Goal: Task Accomplishment & Management: Manage account settings

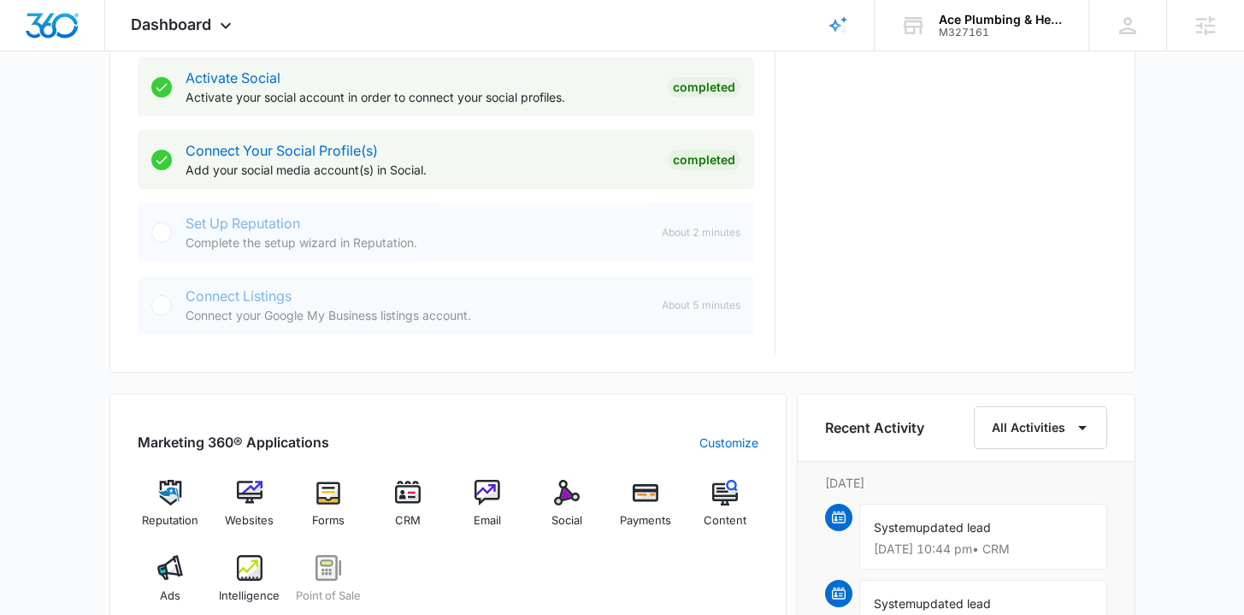
scroll to position [826, 0]
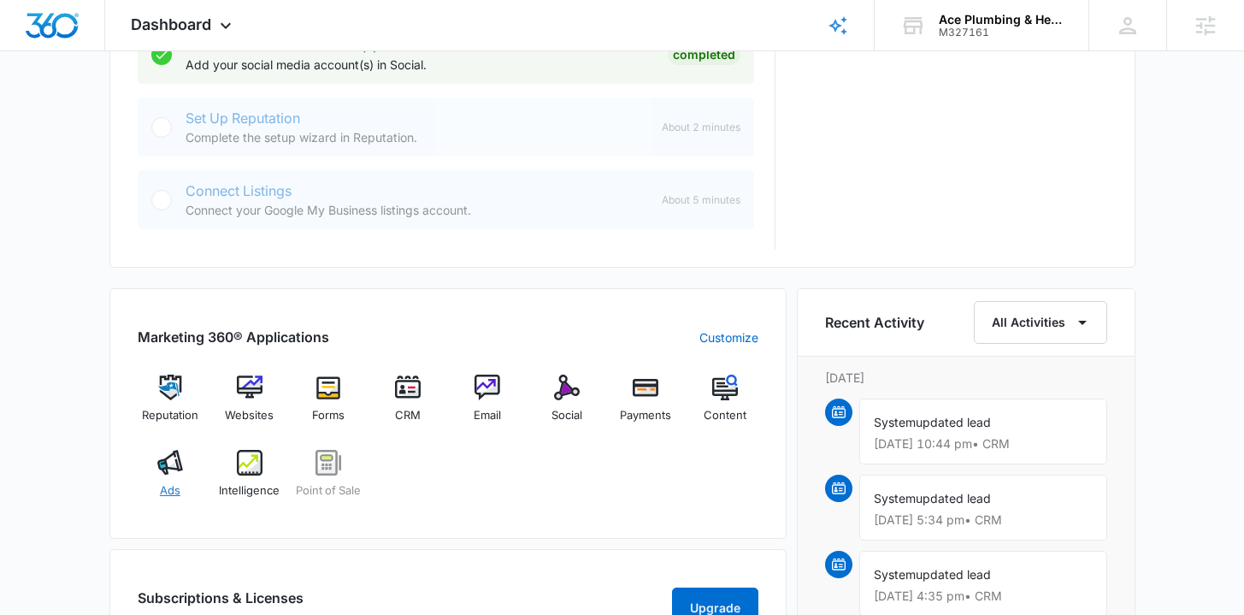
click at [181, 480] on div "Ads" at bounding box center [171, 481] width 66 height 62
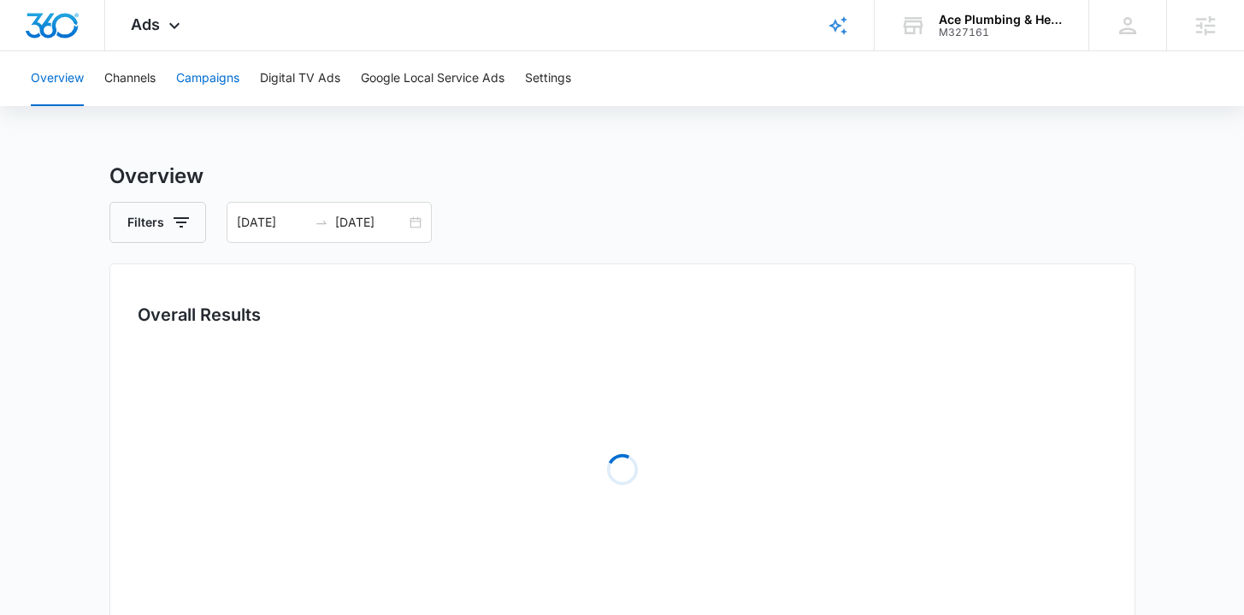
click at [231, 87] on button "Campaigns" at bounding box center [207, 78] width 63 height 55
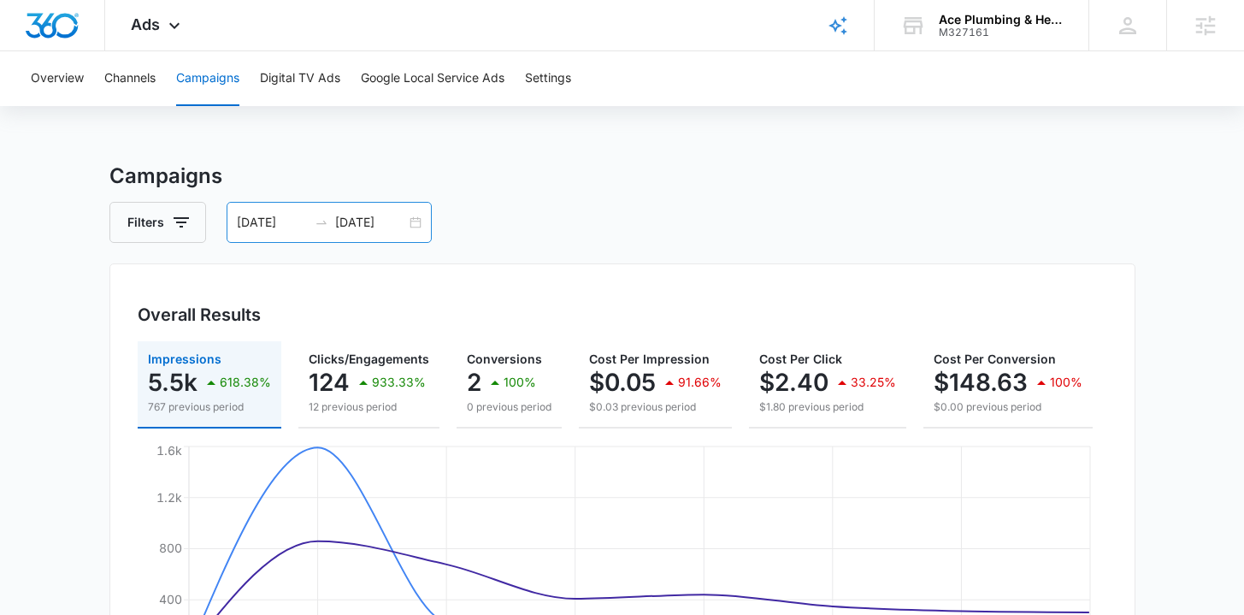
click at [415, 226] on div "08/14/2025 08/21/2025" at bounding box center [329, 222] width 205 height 41
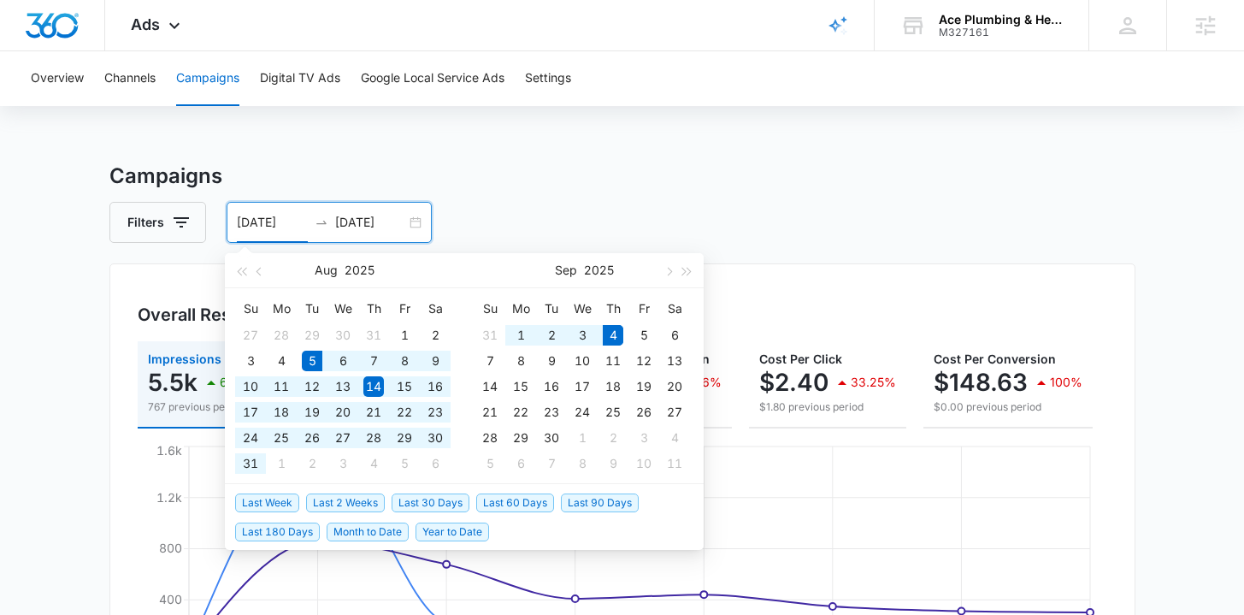
click at [421, 503] on span "Last 30 Days" at bounding box center [431, 502] width 78 height 19
type input "08/05/2025"
type input "09/04/2025"
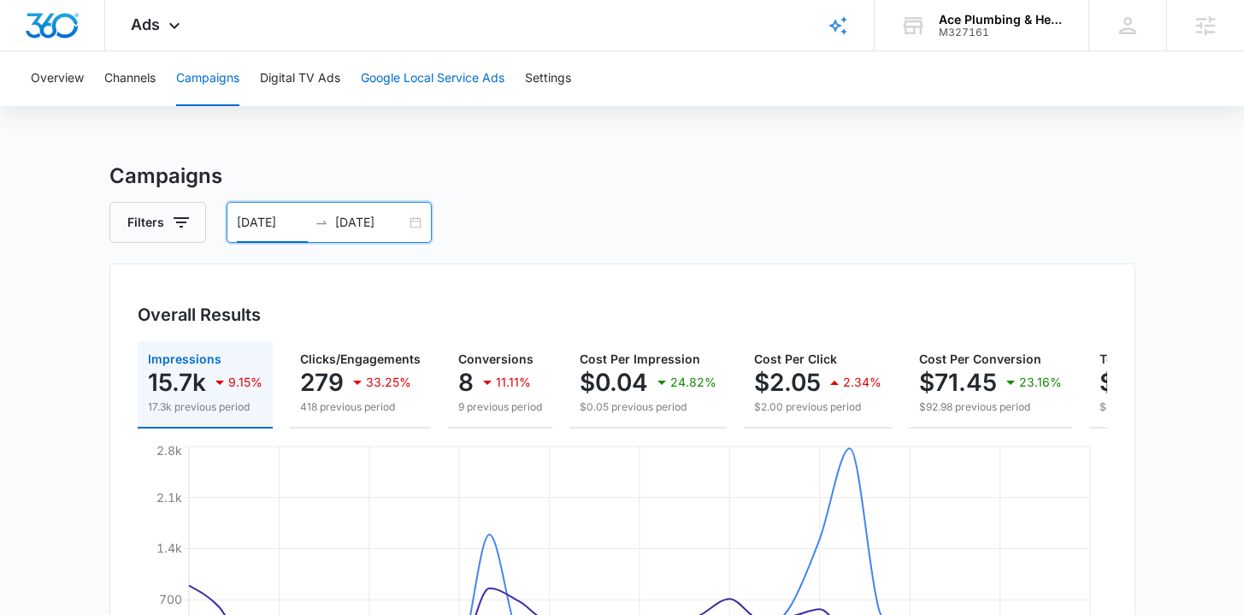
click at [404, 84] on button "Google Local Service Ads" at bounding box center [433, 78] width 144 height 55
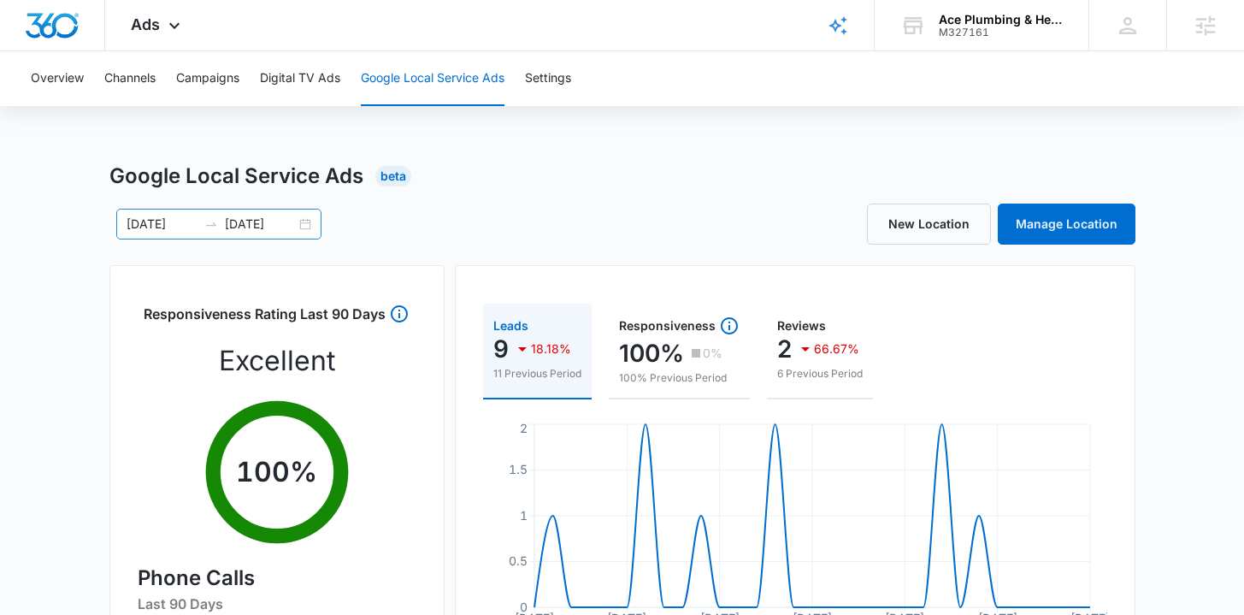
click at [301, 220] on div "08/05/2025 09/04/2025" at bounding box center [218, 224] width 205 height 31
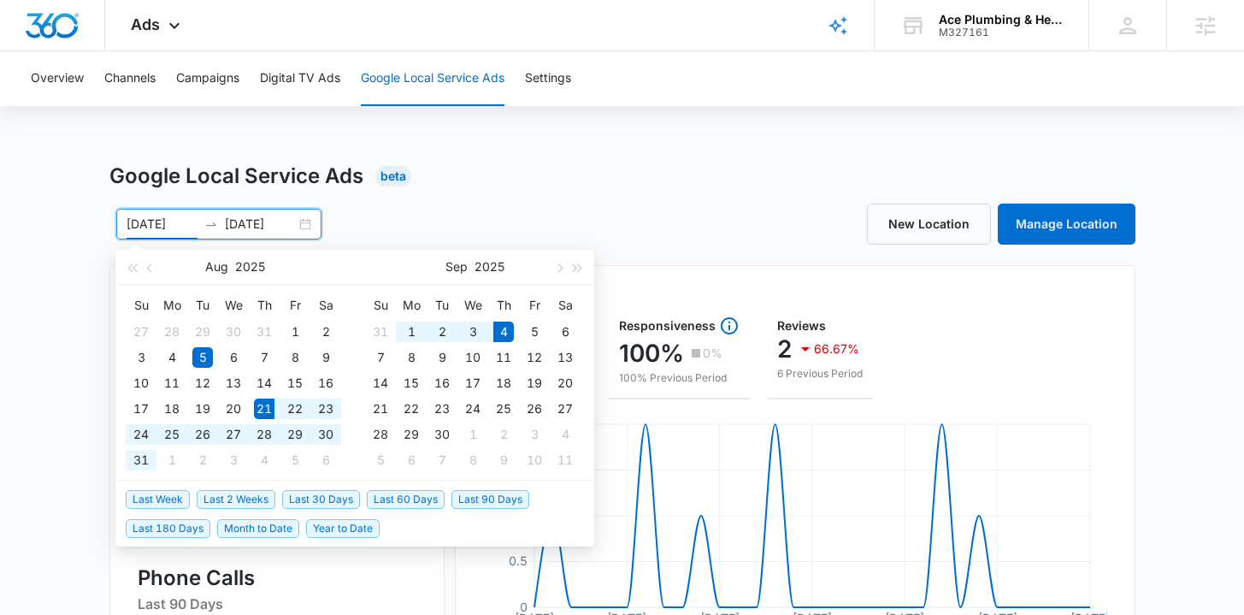
click at [256, 504] on span "Last 2 Weeks" at bounding box center [236, 499] width 79 height 19
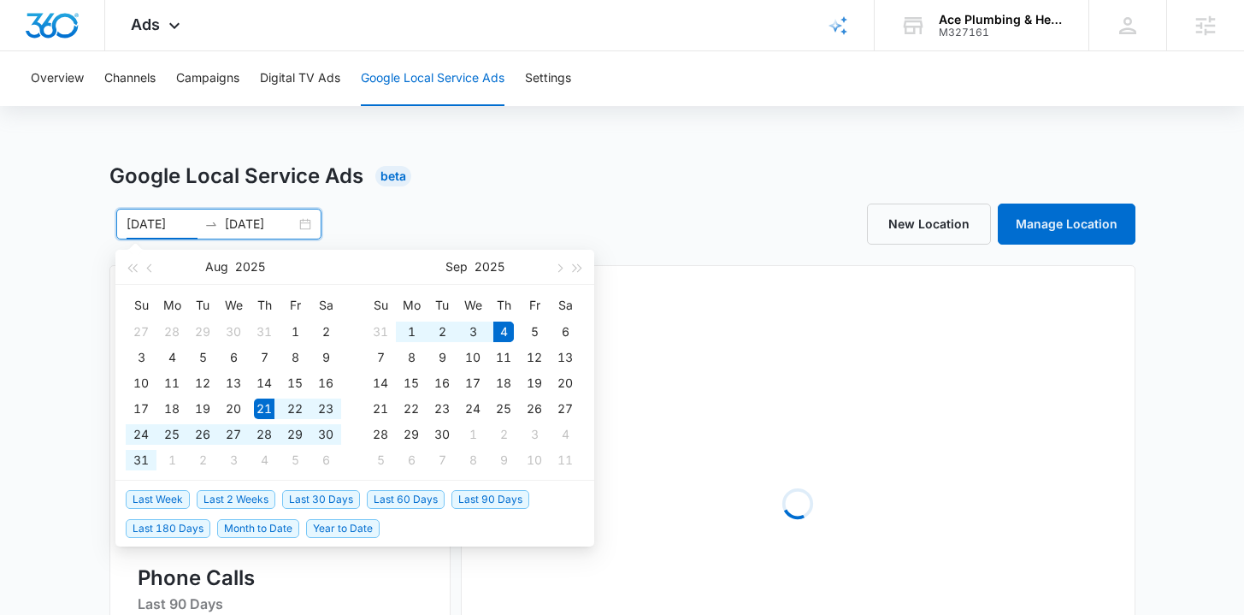
type input "08/21/2025"
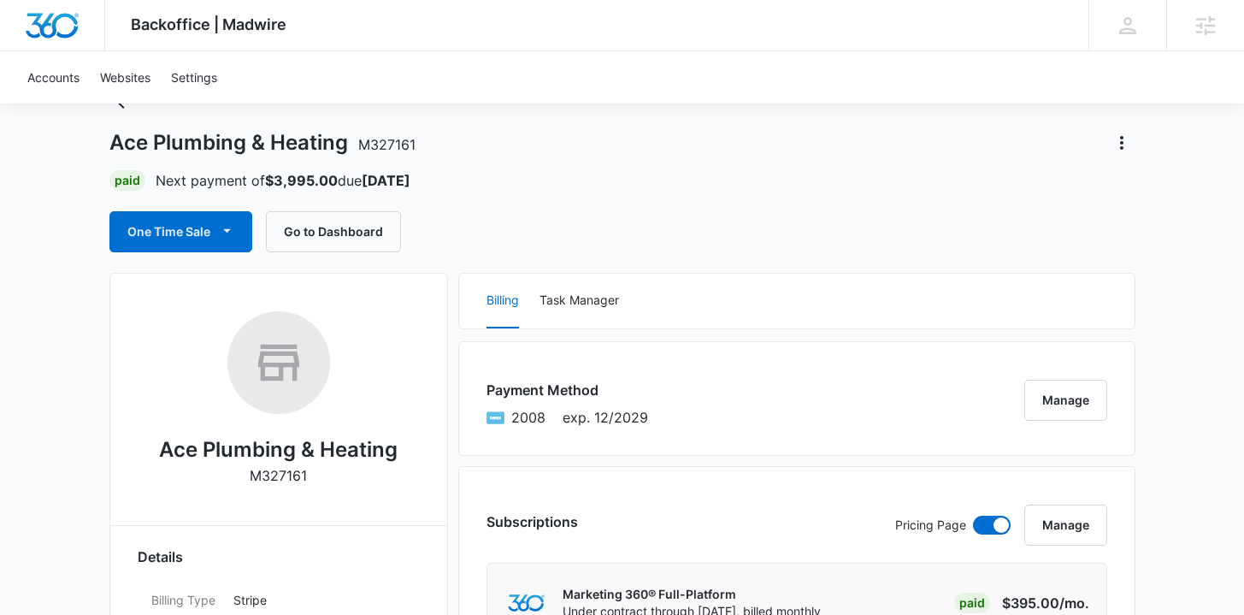
scroll to position [74, 0]
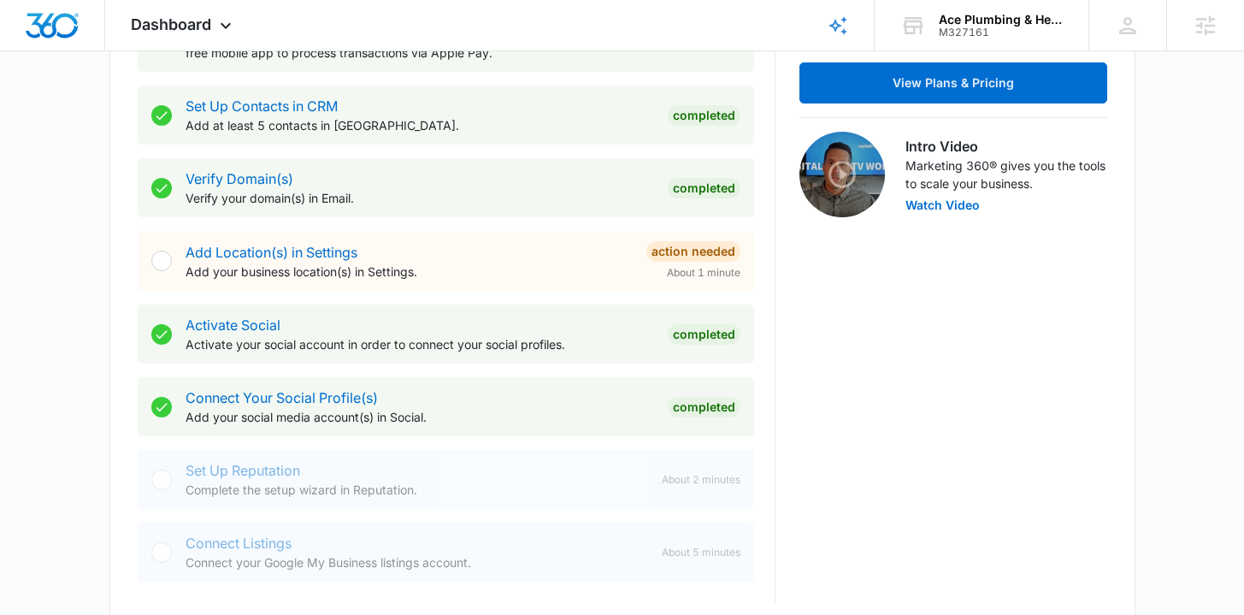
scroll to position [804, 0]
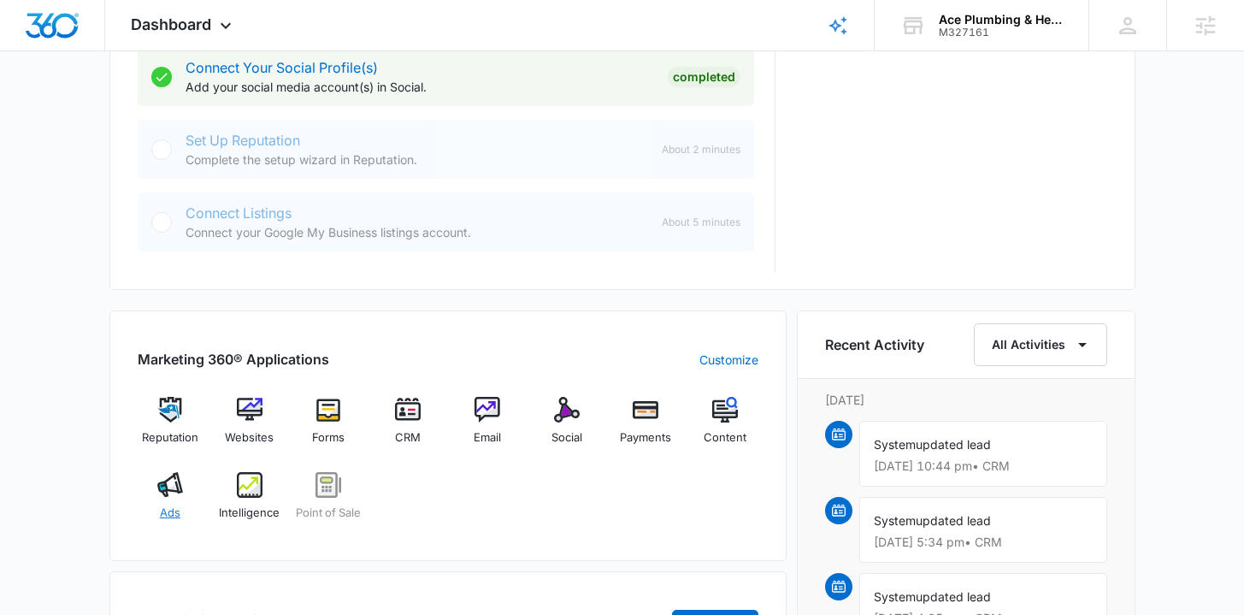
click at [178, 498] on div "Ads" at bounding box center [171, 503] width 66 height 62
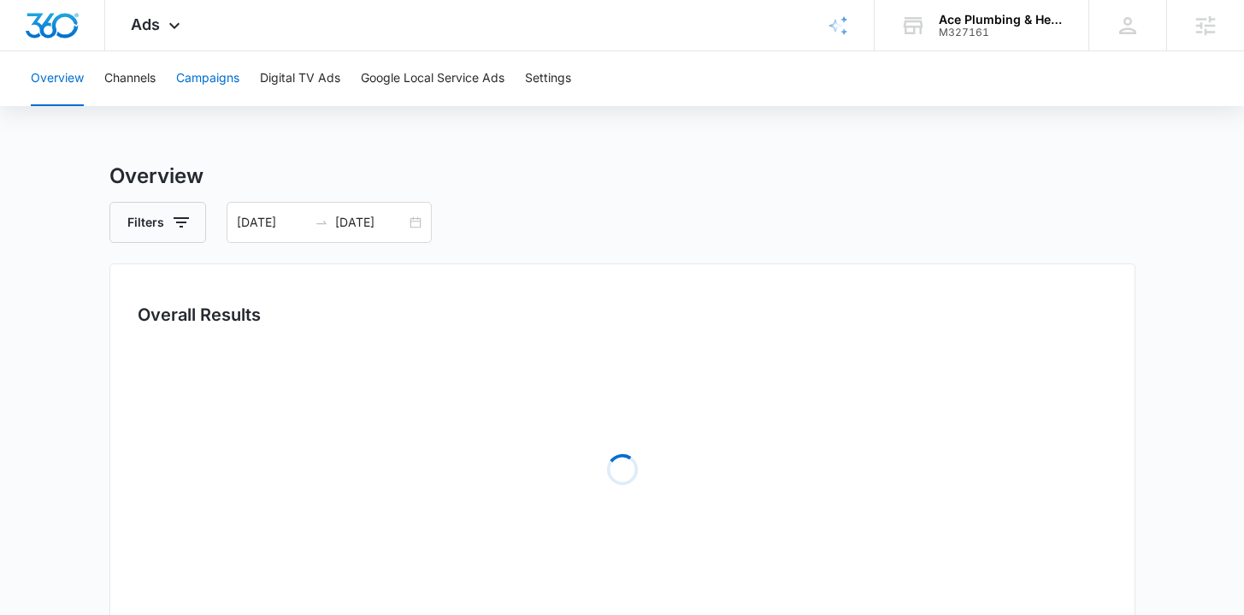
click at [215, 81] on button "Campaigns" at bounding box center [207, 78] width 63 height 55
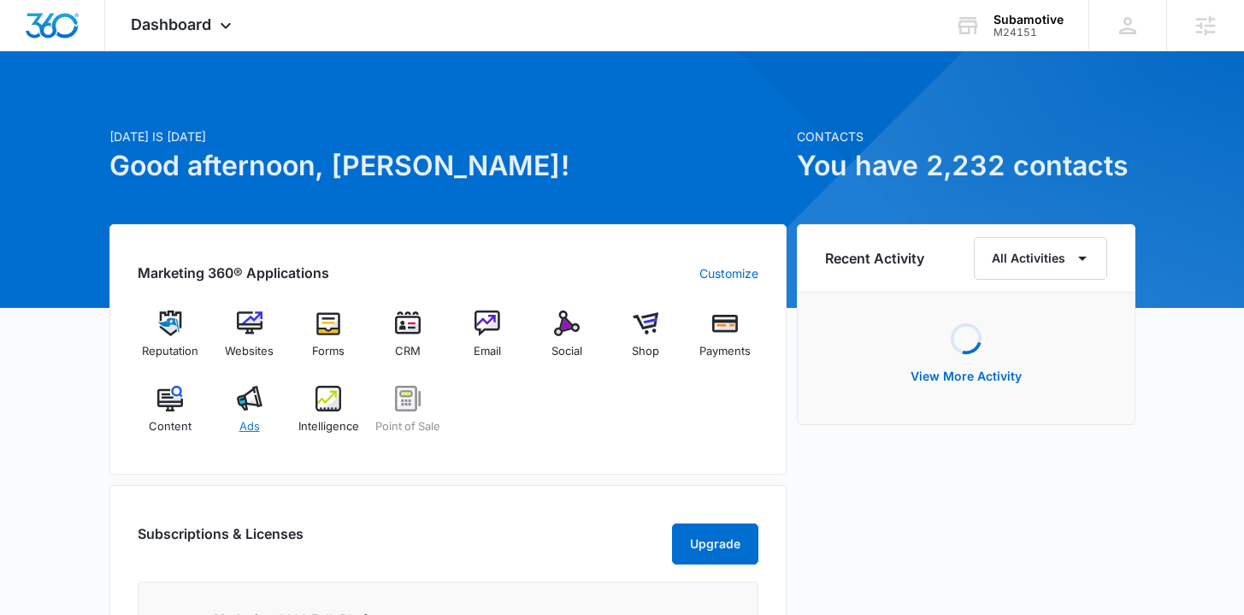
click at [249, 404] on img at bounding box center [250, 399] width 26 height 26
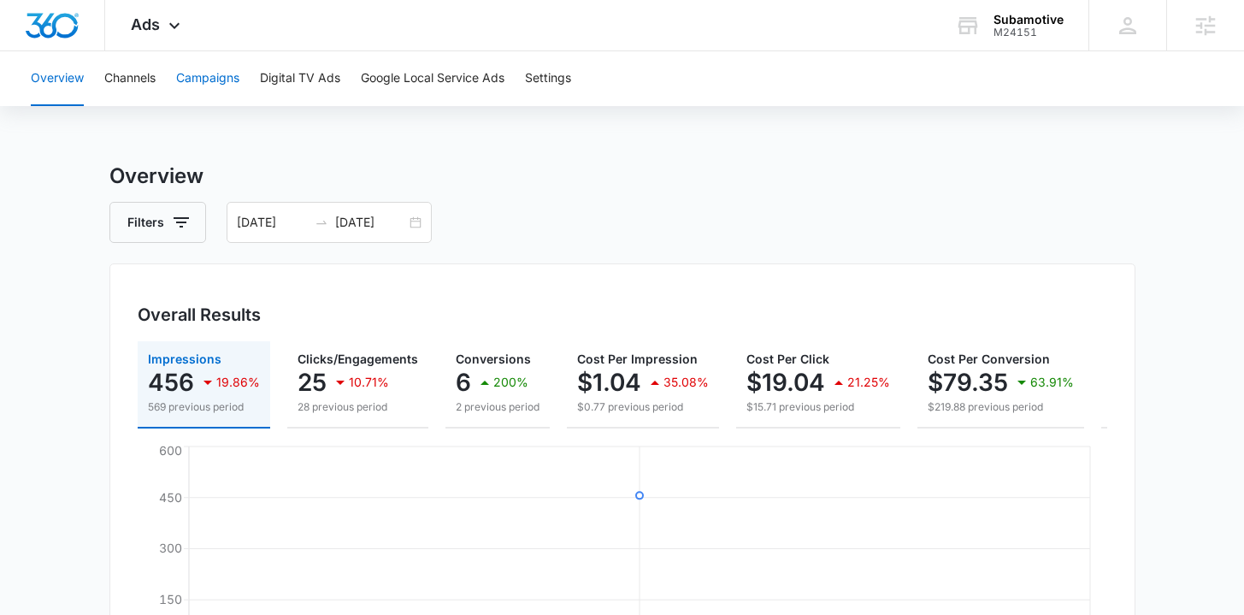
click at [193, 80] on button "Campaigns" at bounding box center [207, 78] width 63 height 55
click at [13, 19] on div at bounding box center [52, 25] width 105 height 50
click at [38, 19] on img "Dashboard" at bounding box center [52, 26] width 55 height 26
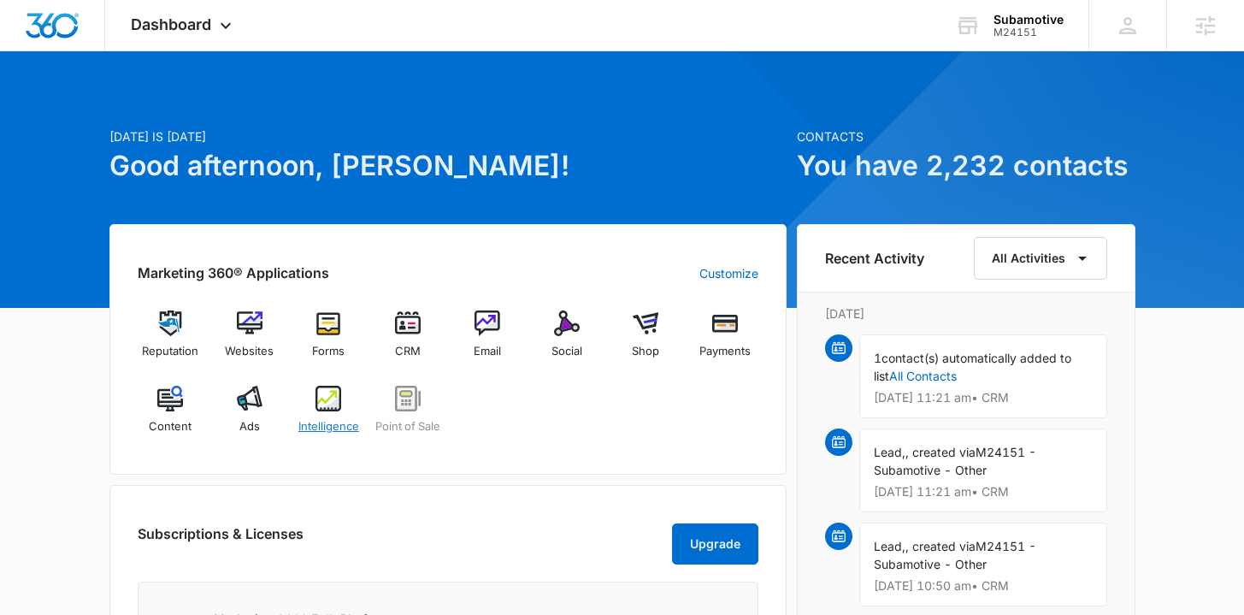
click at [332, 421] on span "Intelligence" at bounding box center [328, 426] width 61 height 17
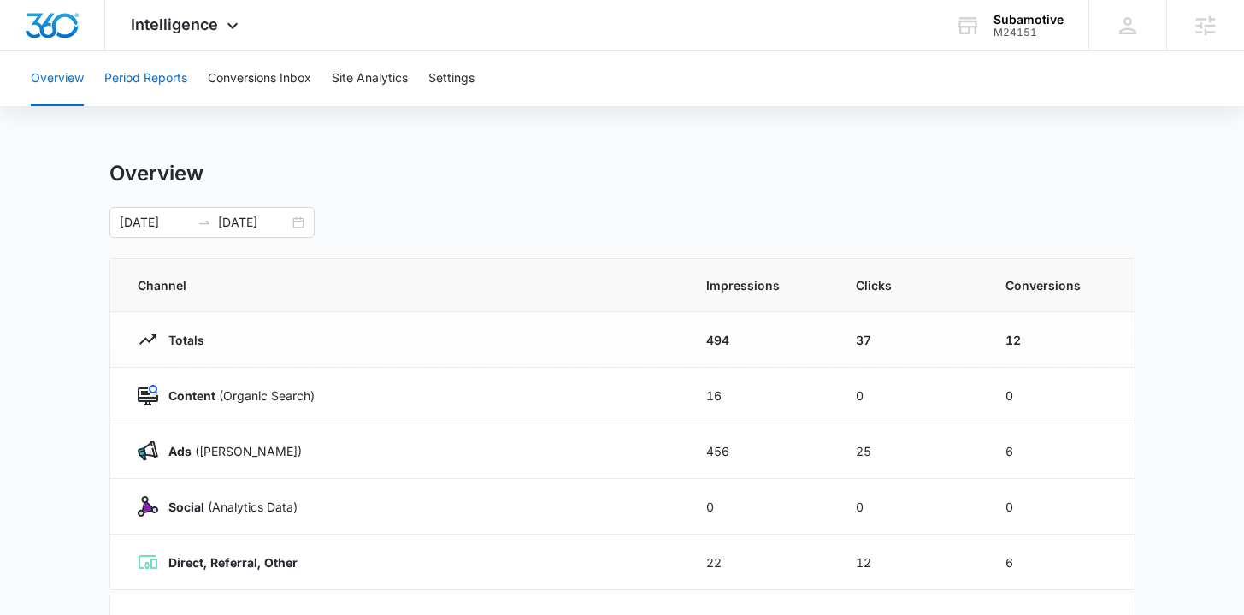
click at [156, 78] on button "Period Reports" at bounding box center [145, 78] width 83 height 55
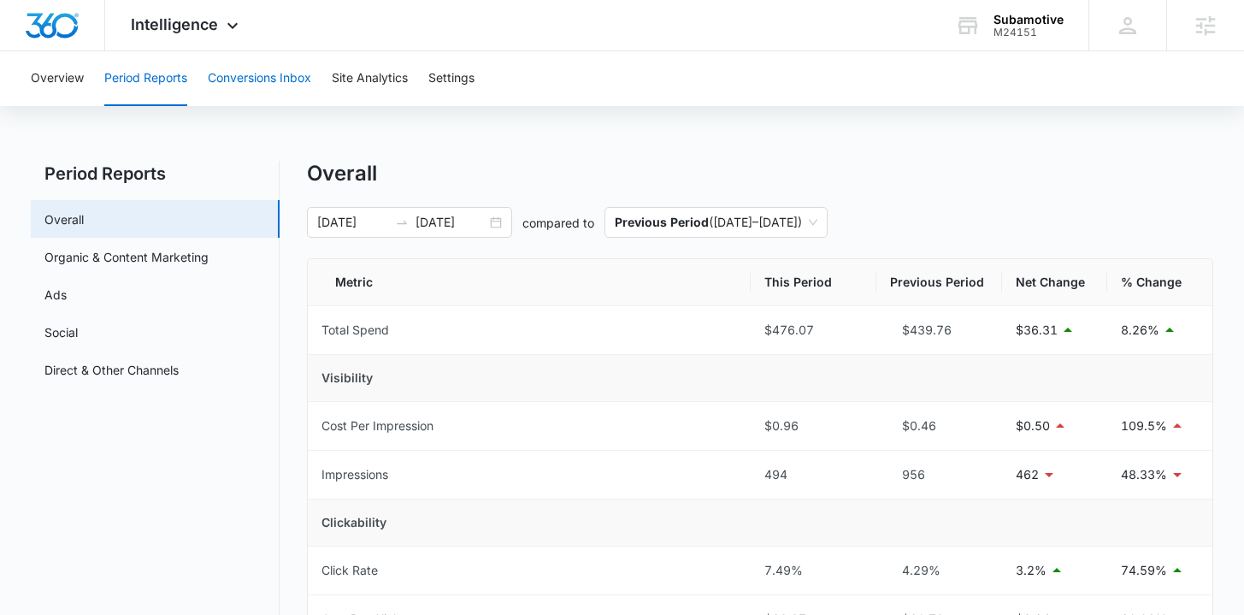
click at [238, 53] on button "Conversions Inbox" at bounding box center [259, 78] width 103 height 55
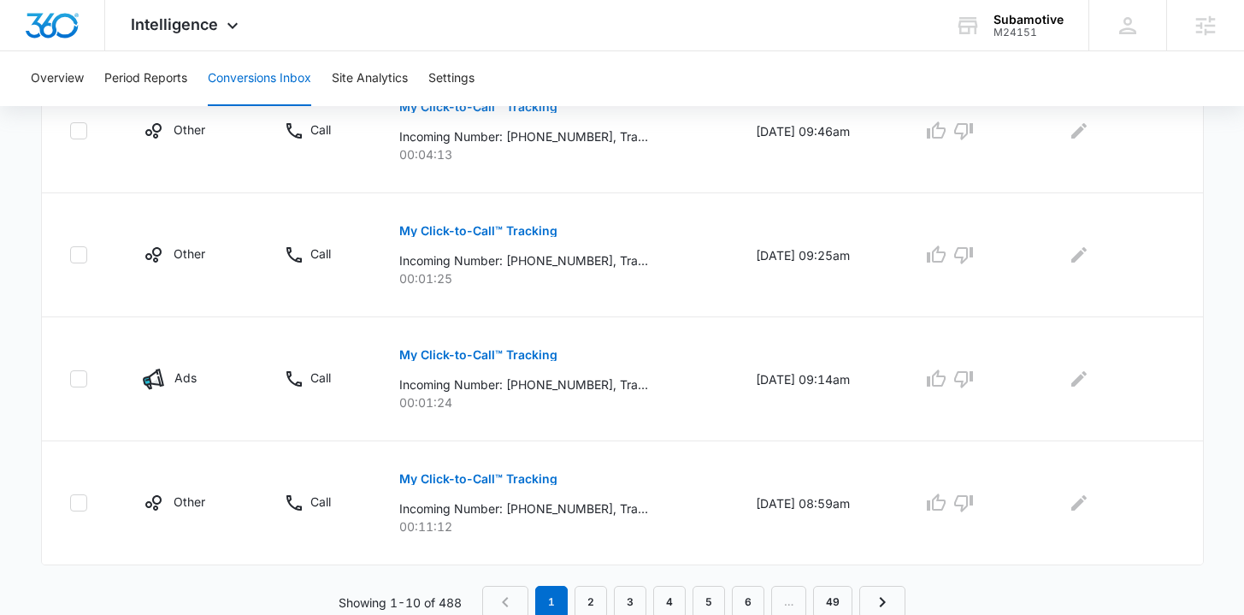
scroll to position [1217, 0]
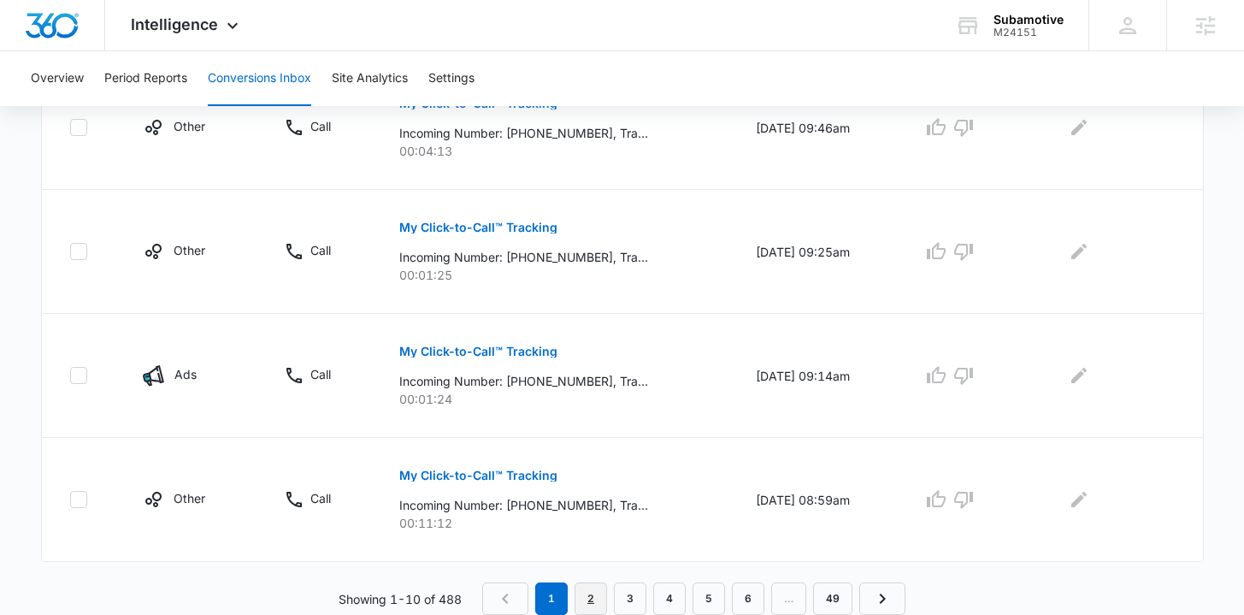
click at [584, 601] on link "2" at bounding box center [590, 598] width 32 height 32
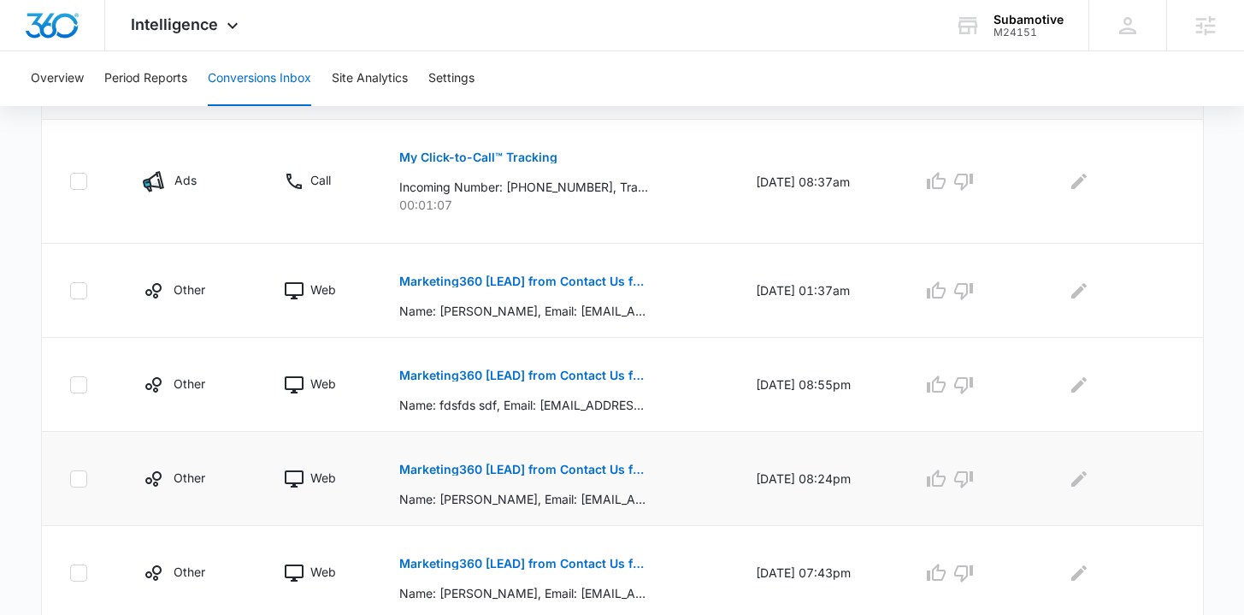
scroll to position [478, 0]
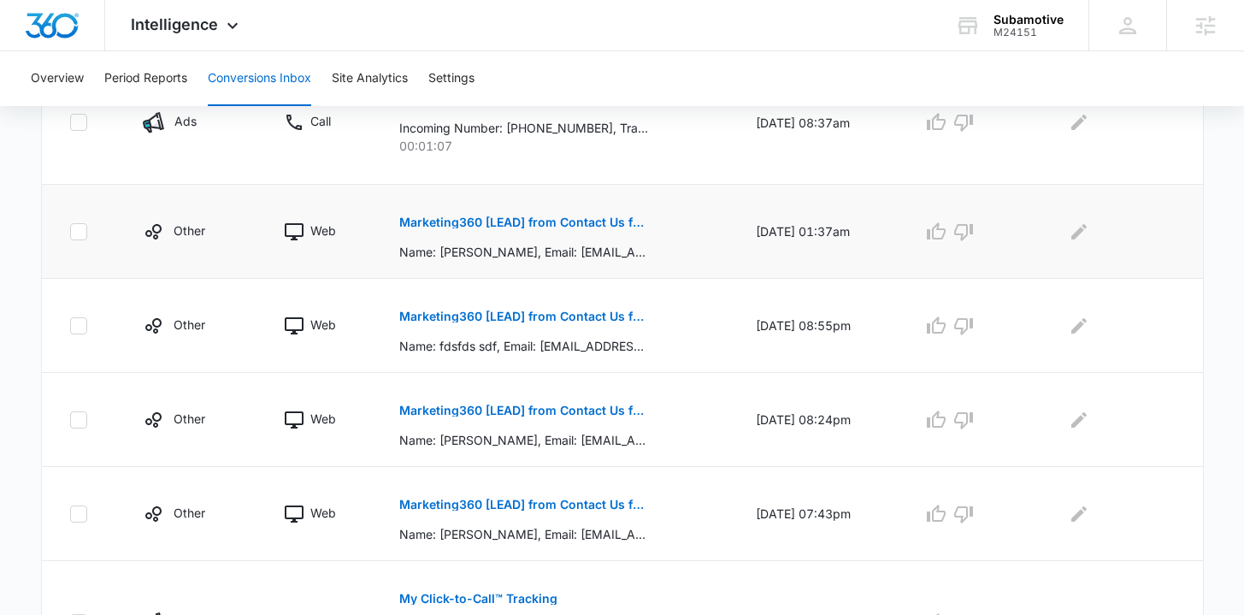
click at [486, 223] on p "Marketing360 [LEAD] from Contact Us for Subamotive" at bounding box center [523, 222] width 249 height 12
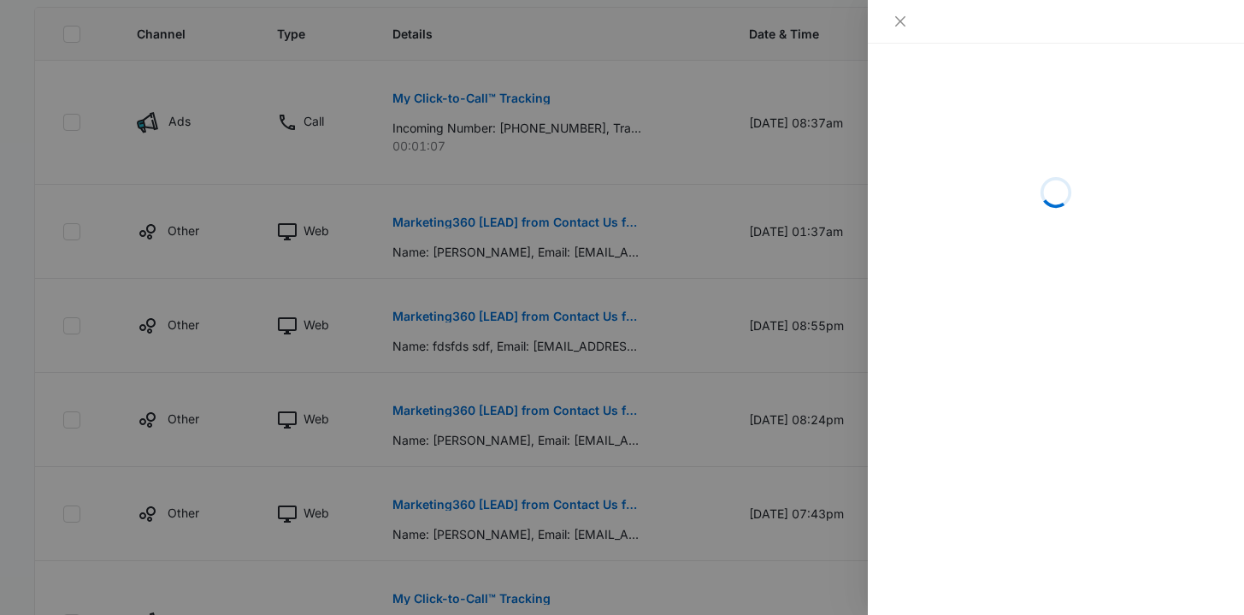
click at [768, 371] on div at bounding box center [622, 307] width 1244 height 615
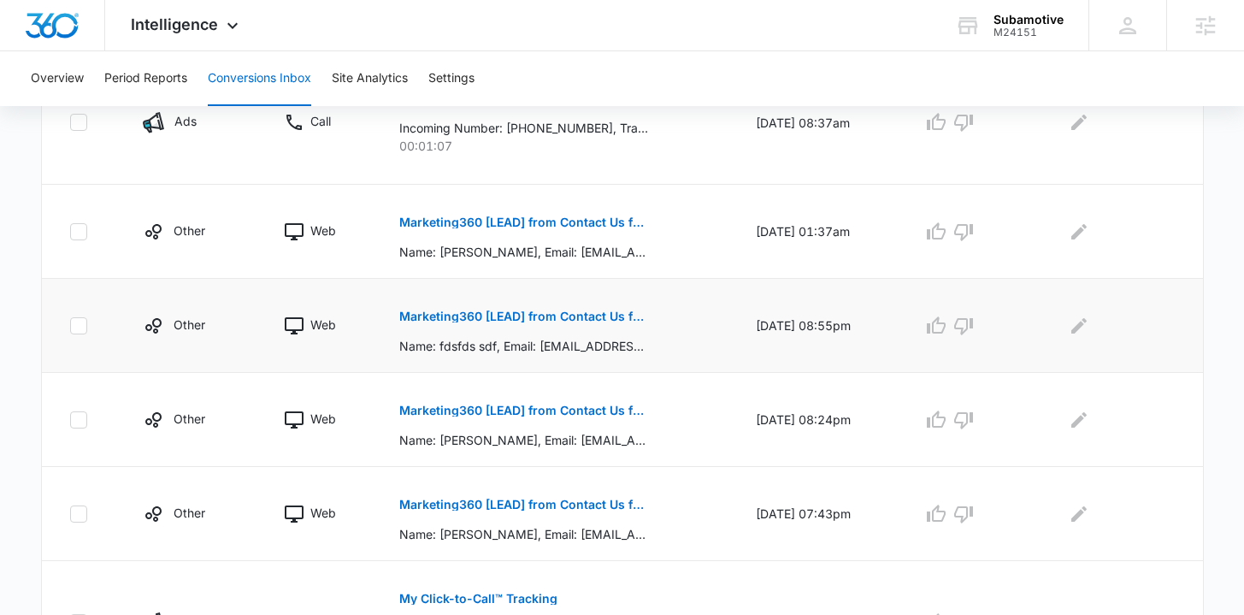
click at [617, 322] on button "Marketing360 [LEAD] from Contact Us for Subamotive" at bounding box center [523, 316] width 249 height 41
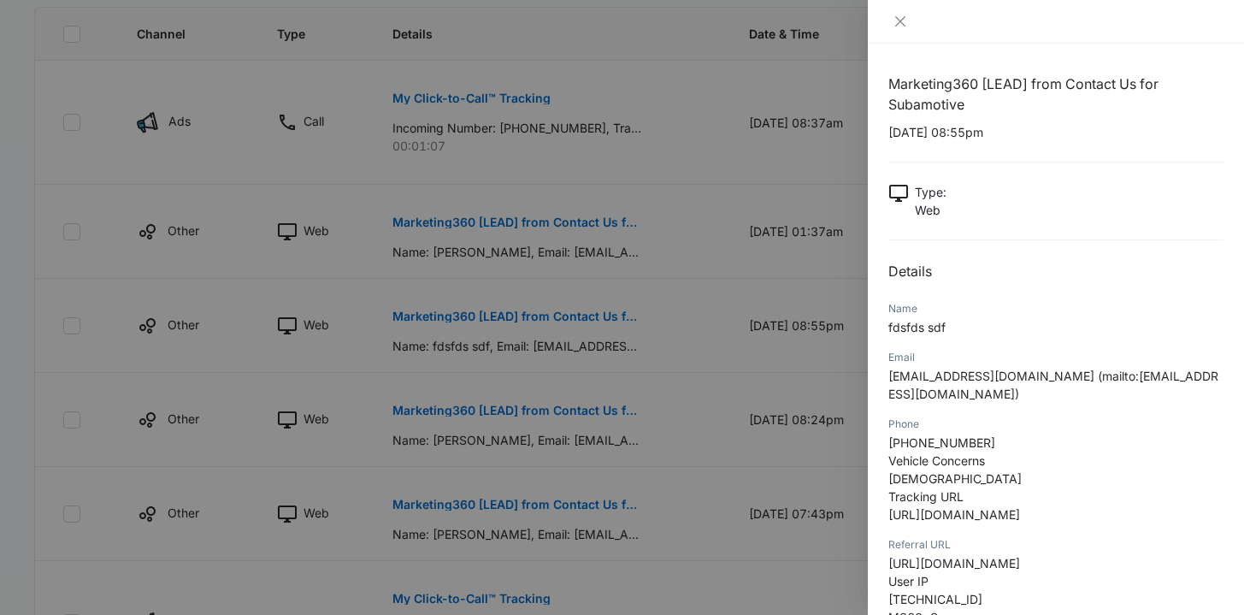
click at [681, 343] on div at bounding box center [622, 307] width 1244 height 615
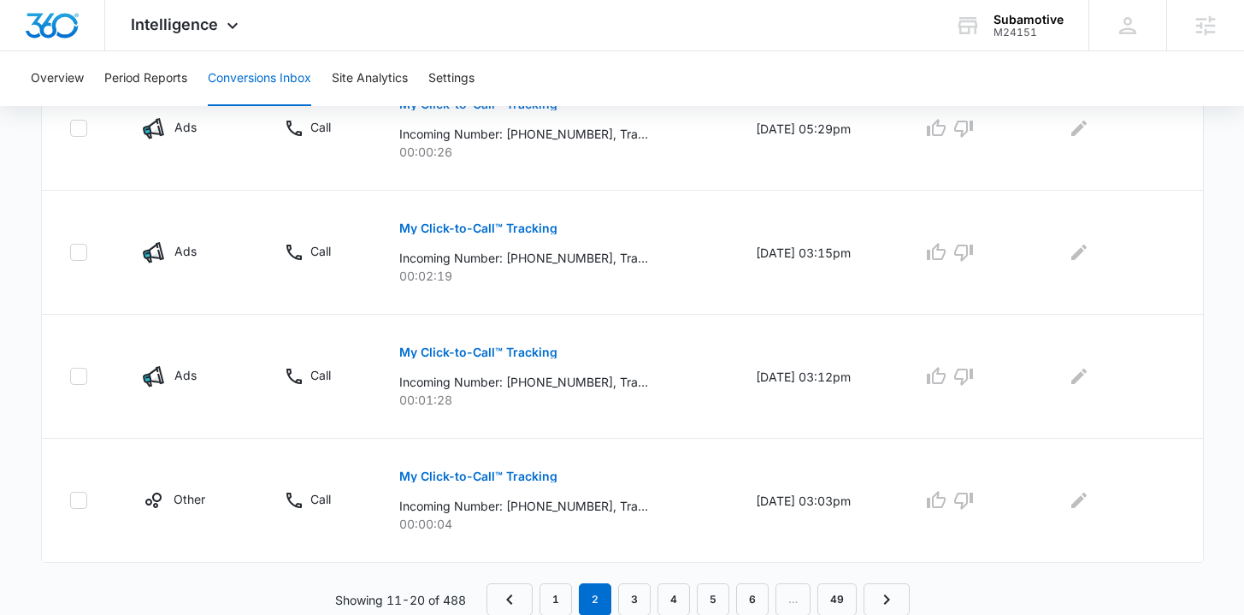
scroll to position [1097, 0]
click at [627, 596] on link "3" at bounding box center [634, 598] width 32 height 32
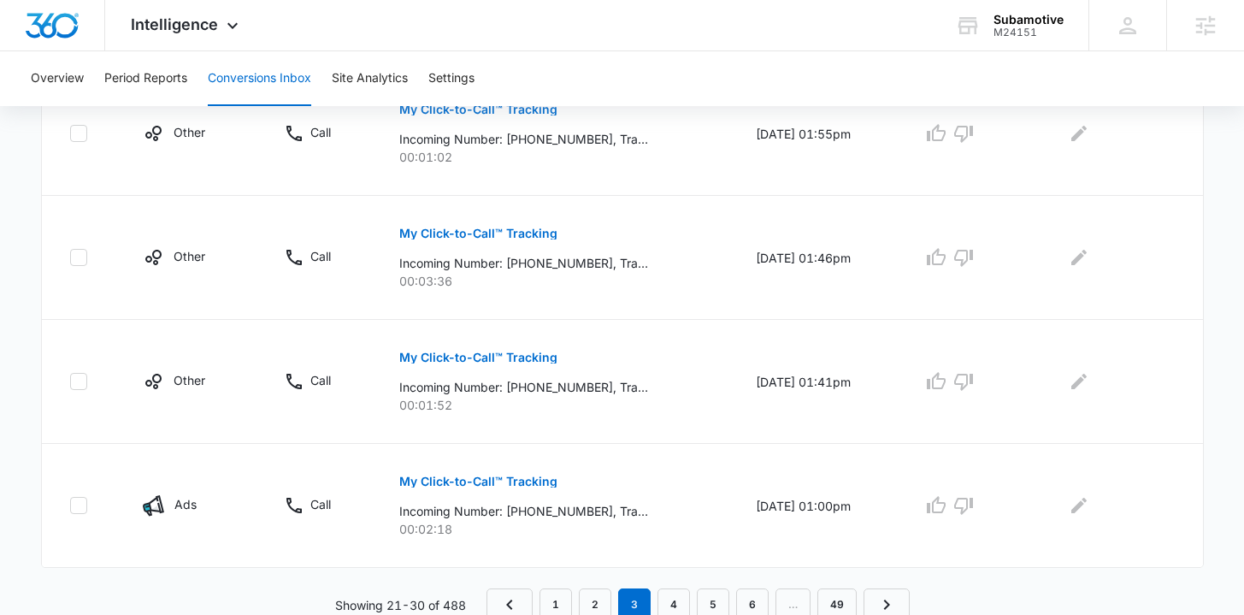
scroll to position [1187, 0]
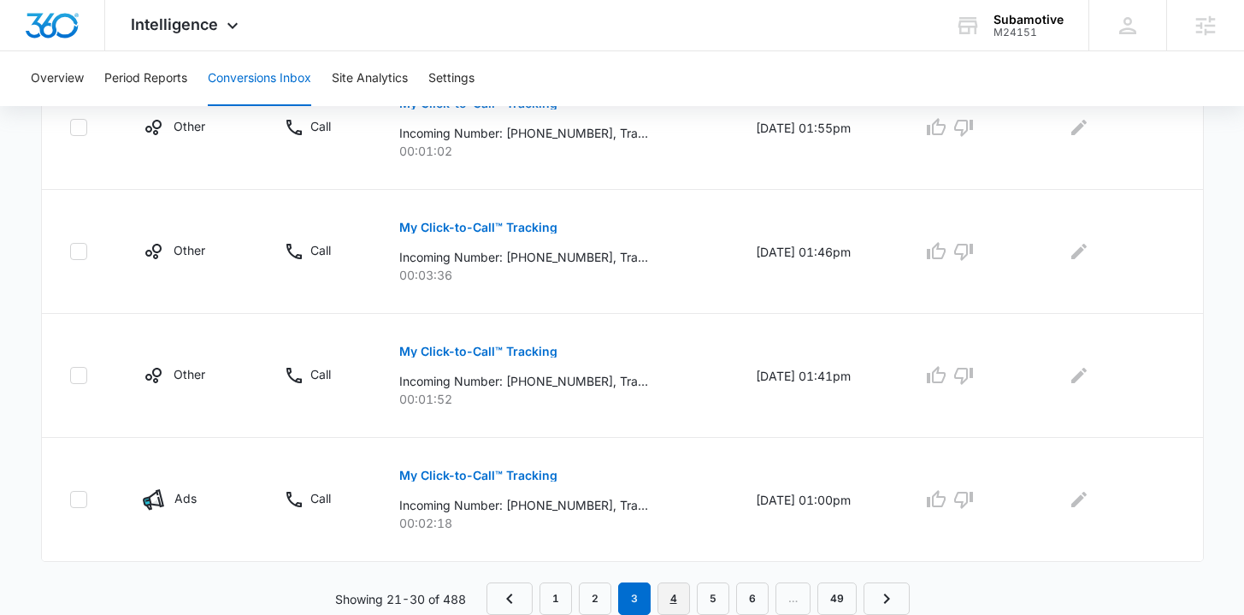
click at [675, 592] on link "4" at bounding box center [673, 598] width 32 height 32
click at [705, 595] on link "5" at bounding box center [713, 598] width 32 height 32
click at [656, 588] on link "4" at bounding box center [655, 598] width 32 height 32
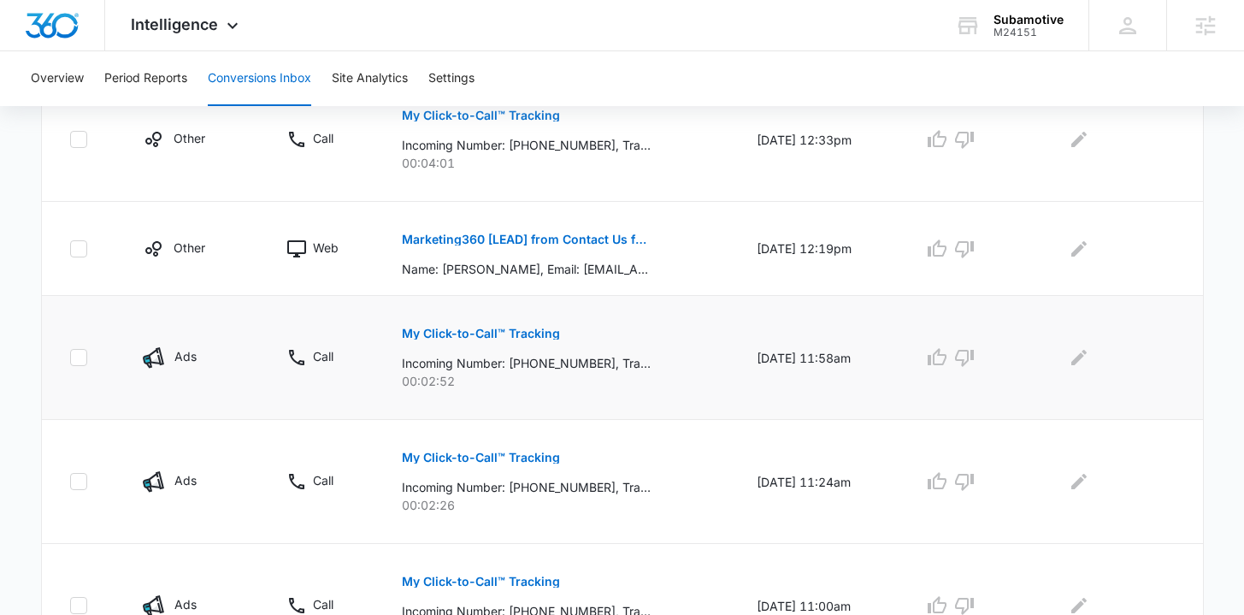
scroll to position [442, 0]
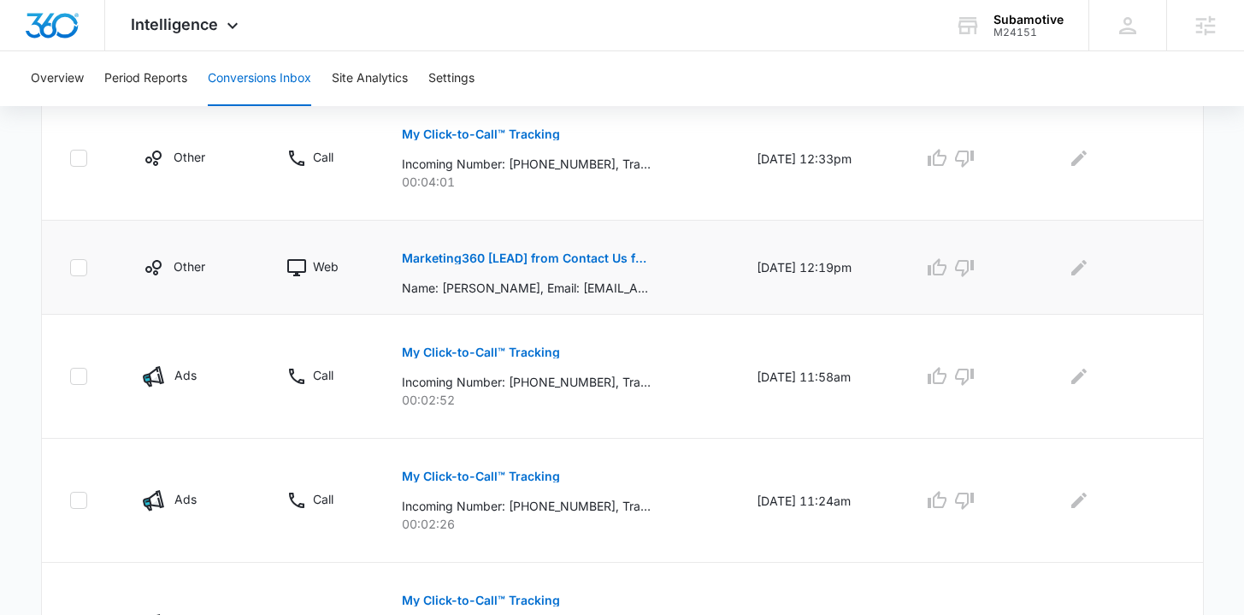
click at [539, 255] on p "Marketing360 [LEAD] from Contact Us for Subamotive" at bounding box center [526, 258] width 249 height 12
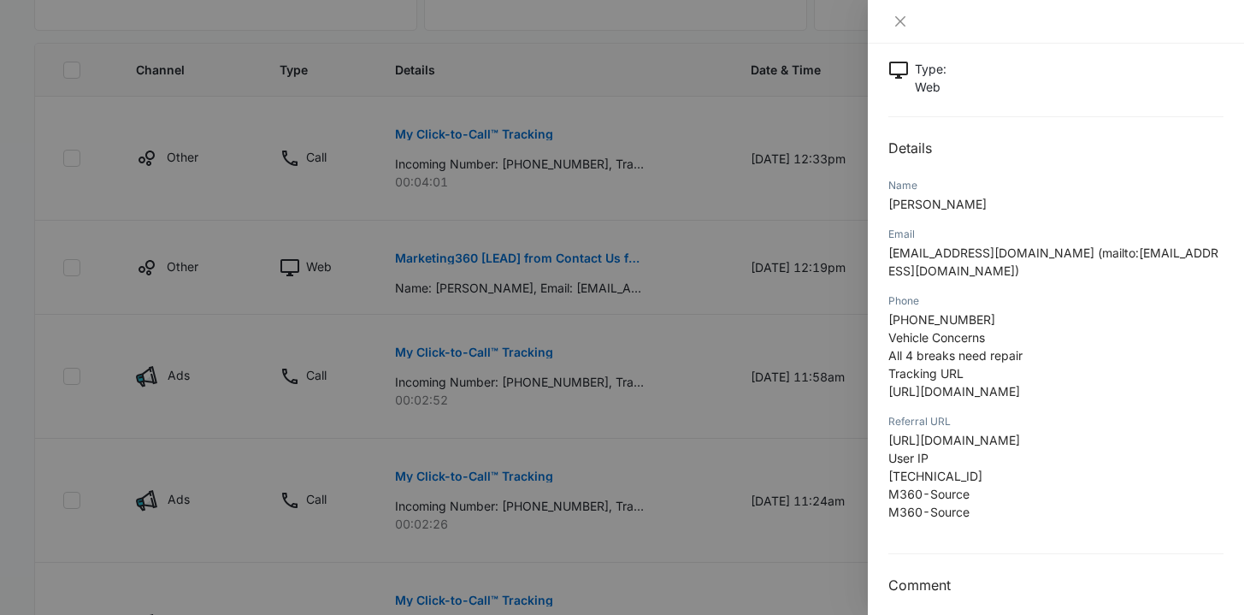
scroll to position [137, 0]
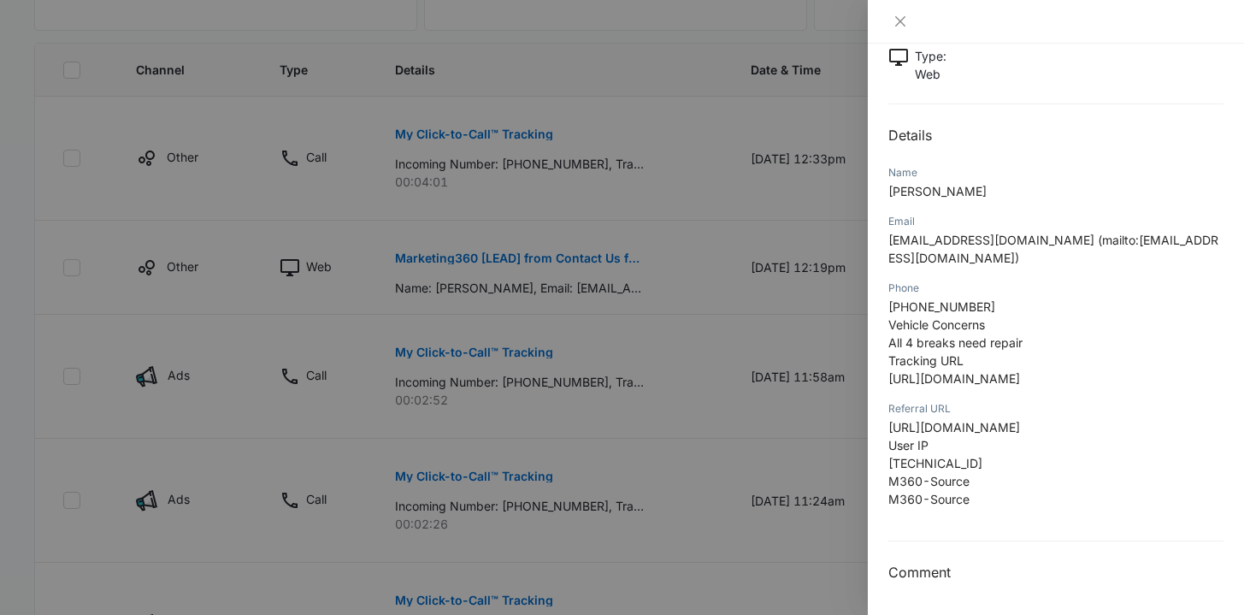
click at [790, 421] on div at bounding box center [622, 307] width 1244 height 615
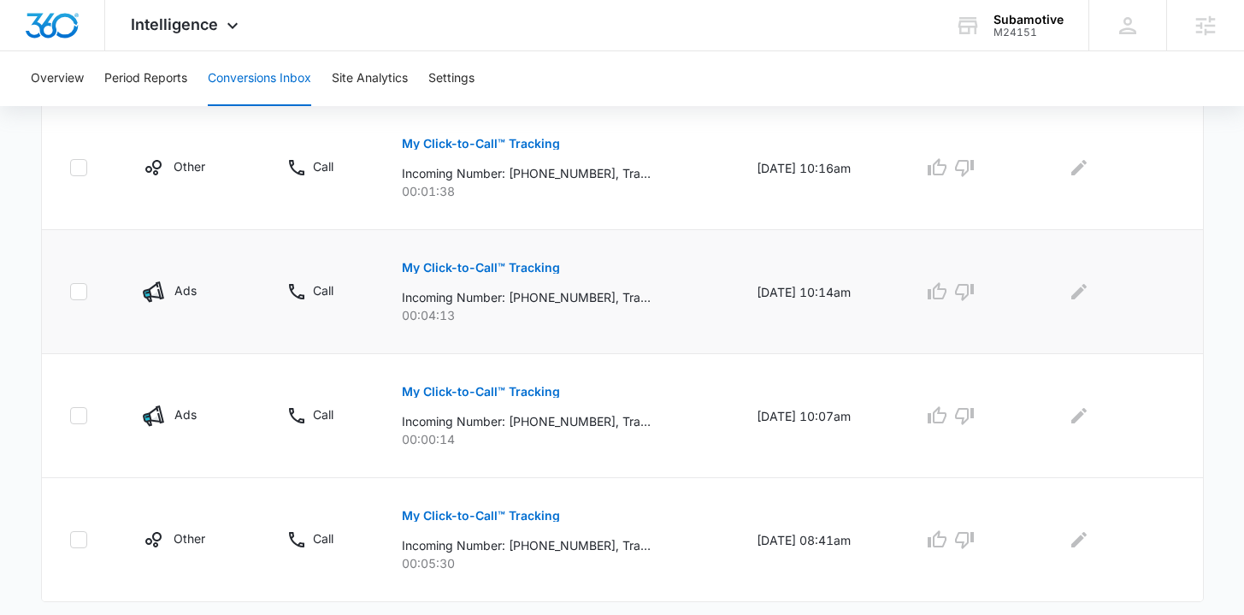
scroll to position [1187, 0]
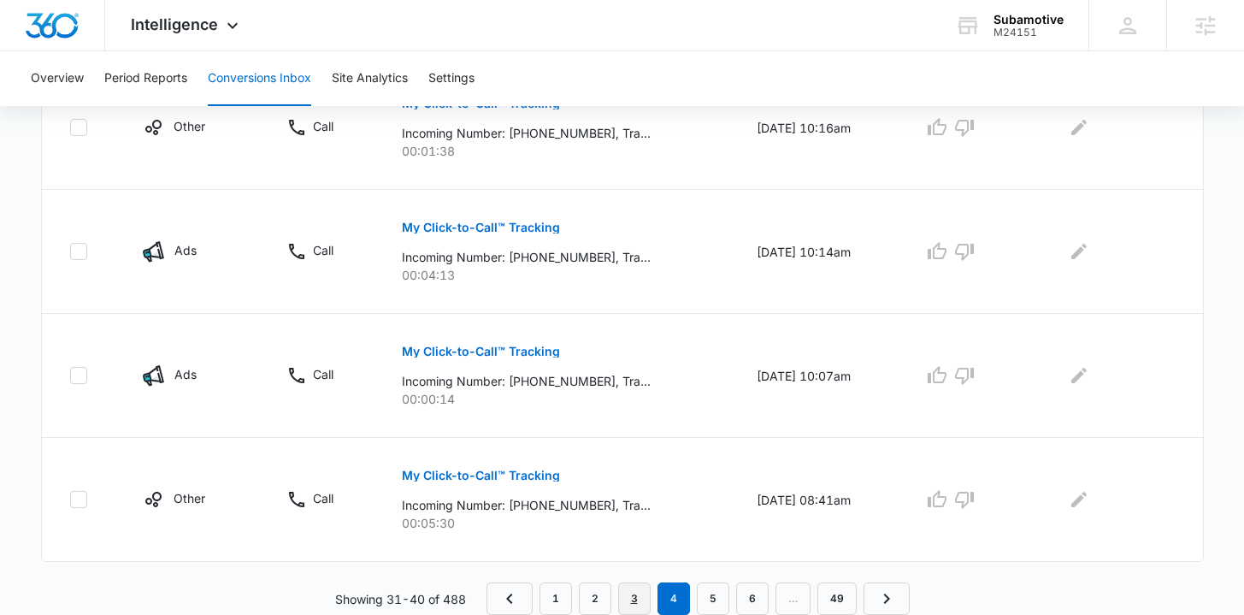
click at [637, 605] on link "3" at bounding box center [634, 598] width 32 height 32
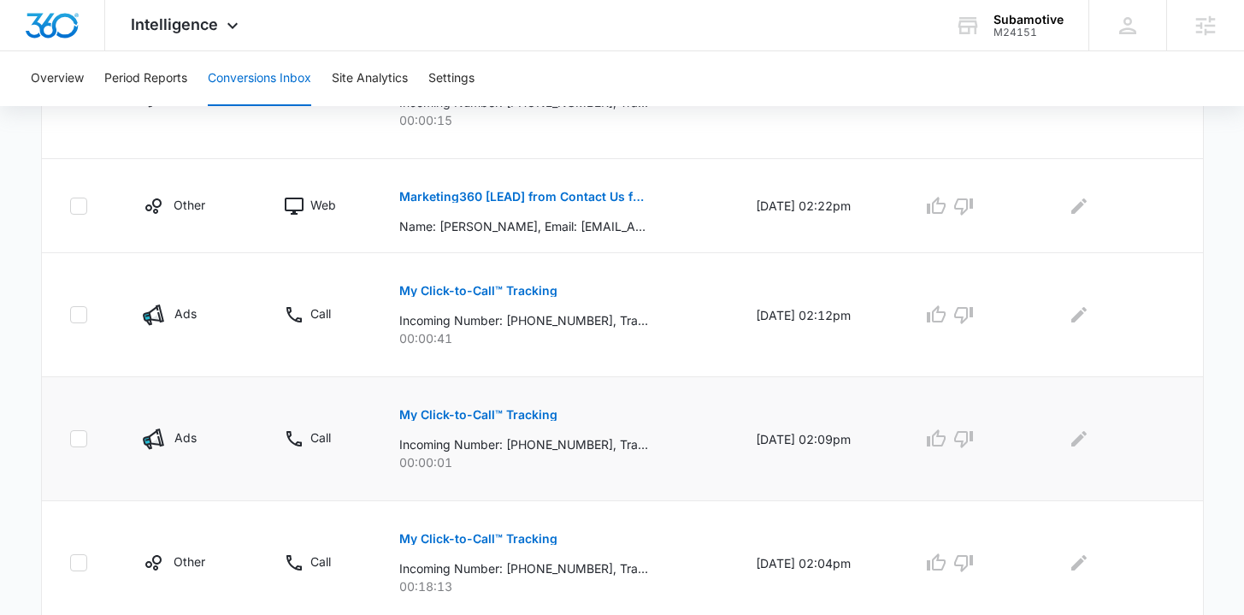
scroll to position [615, 0]
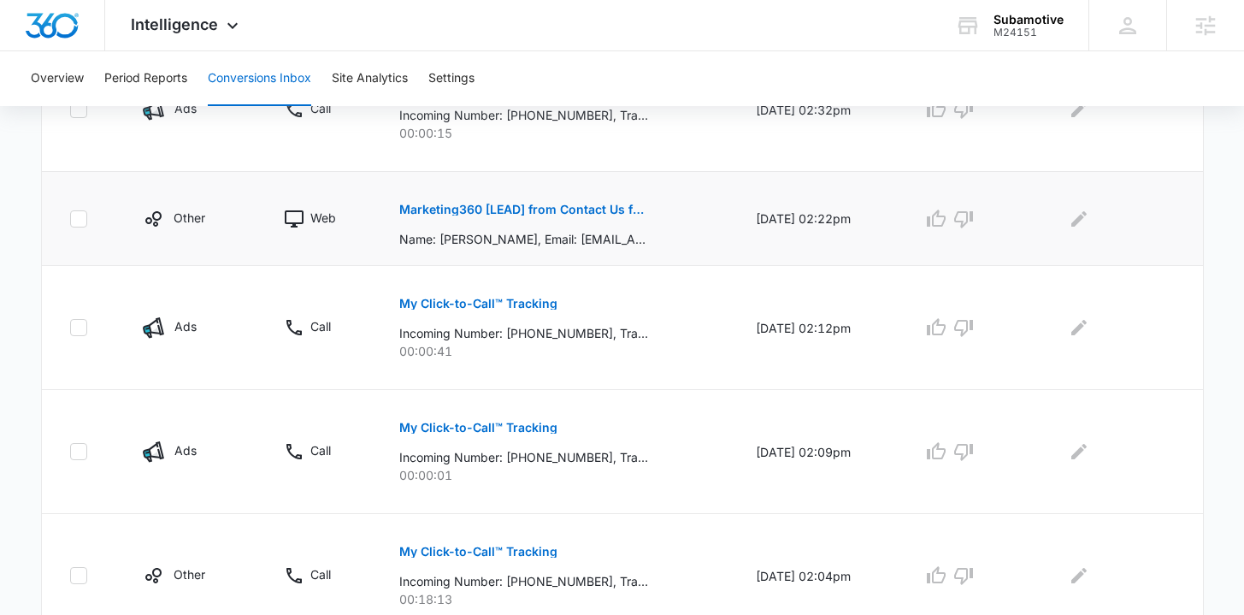
click at [594, 208] on p "Marketing360 [LEAD] from Contact Us for Subamotive" at bounding box center [523, 209] width 249 height 12
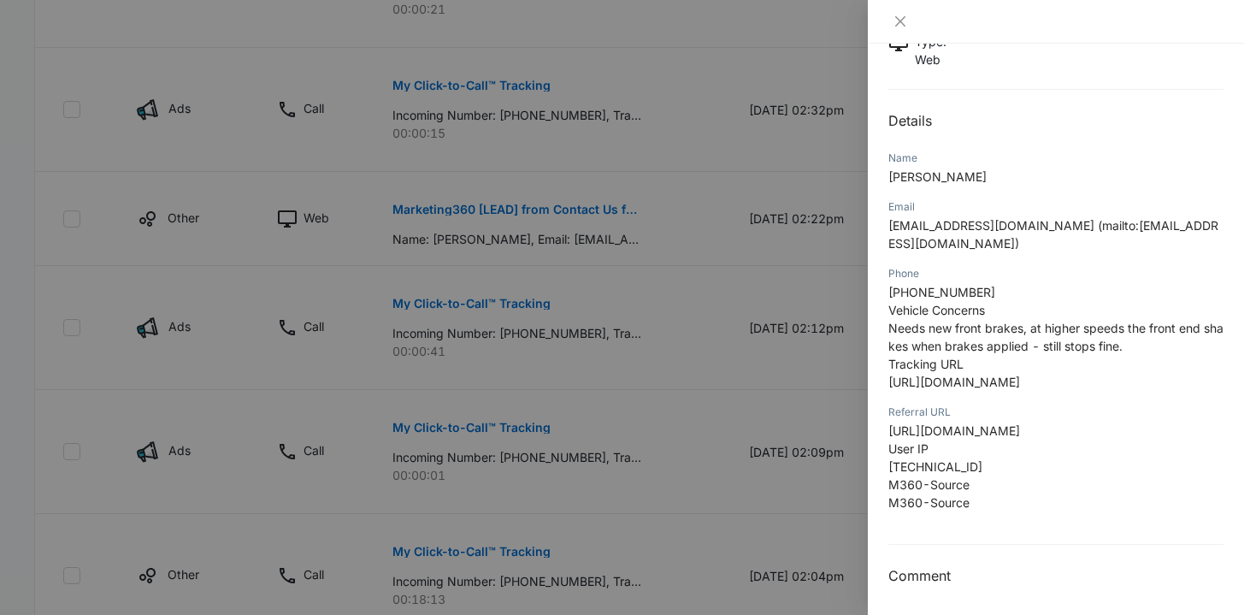
scroll to position [155, 0]
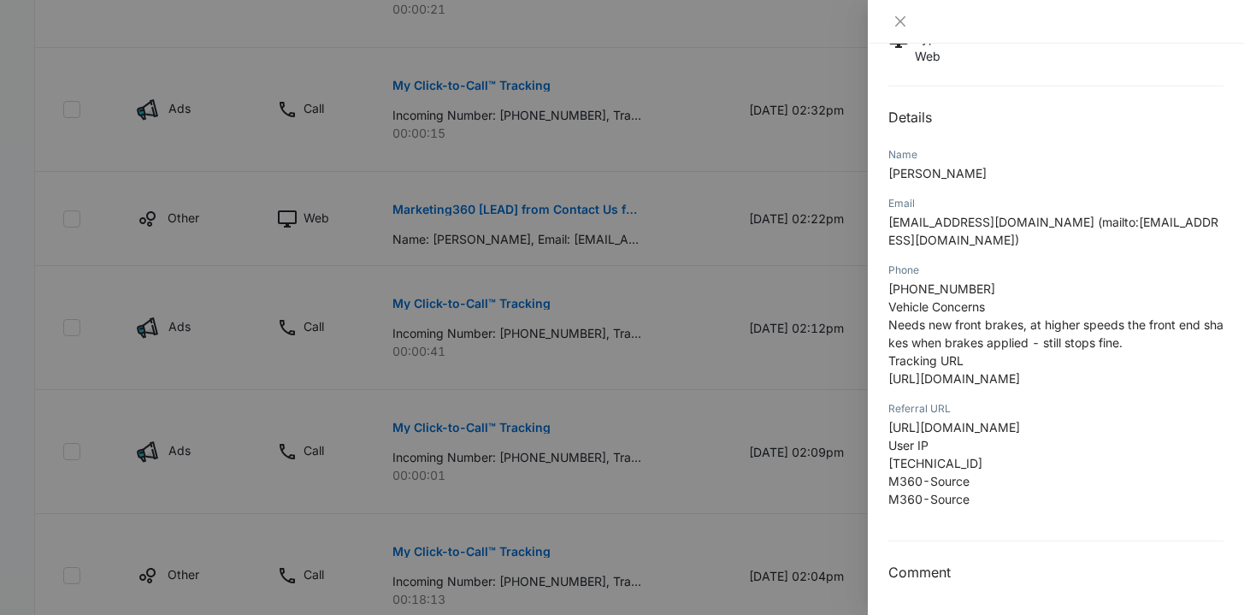
click at [657, 399] on div at bounding box center [622, 307] width 1244 height 615
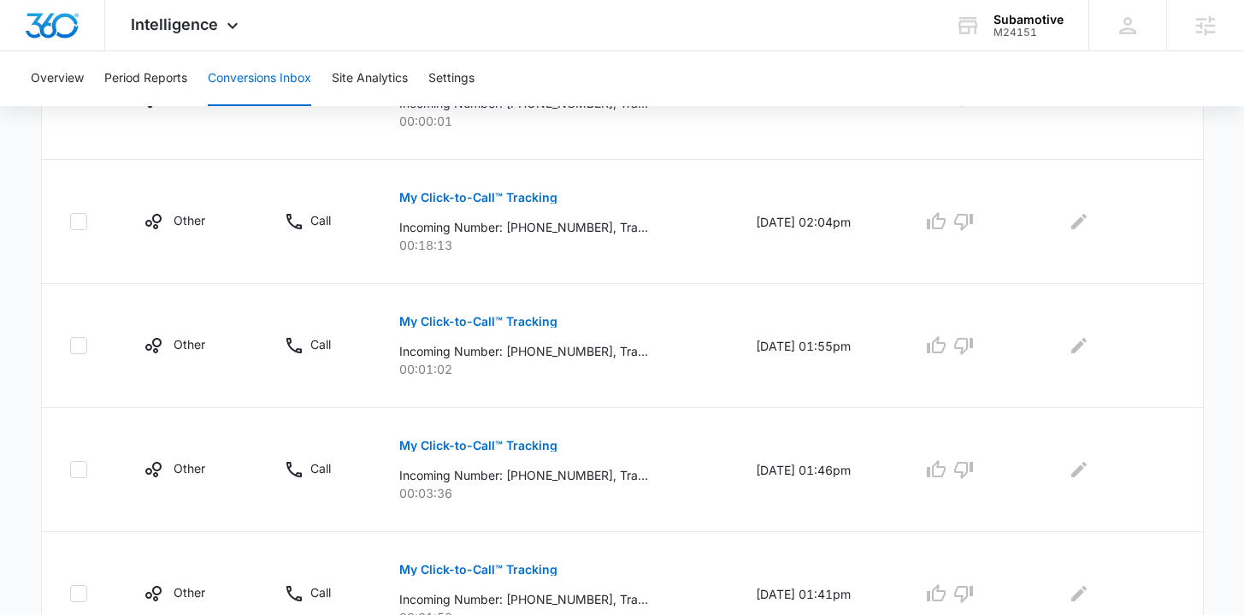
scroll to position [1187, 0]
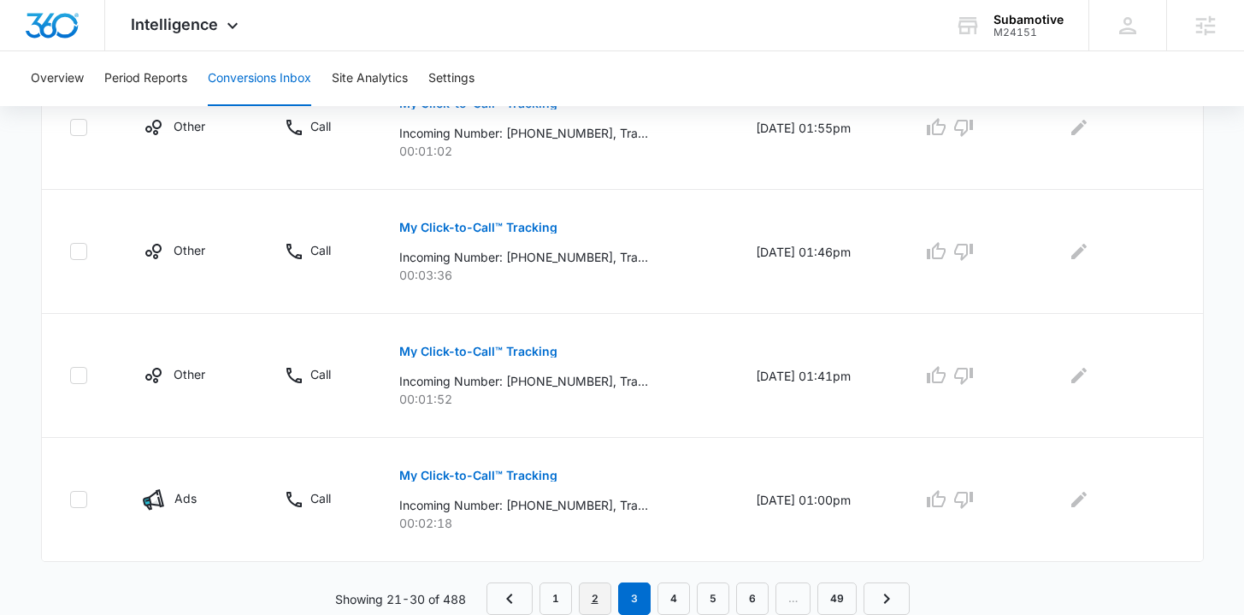
click at [597, 592] on link "2" at bounding box center [595, 598] width 32 height 32
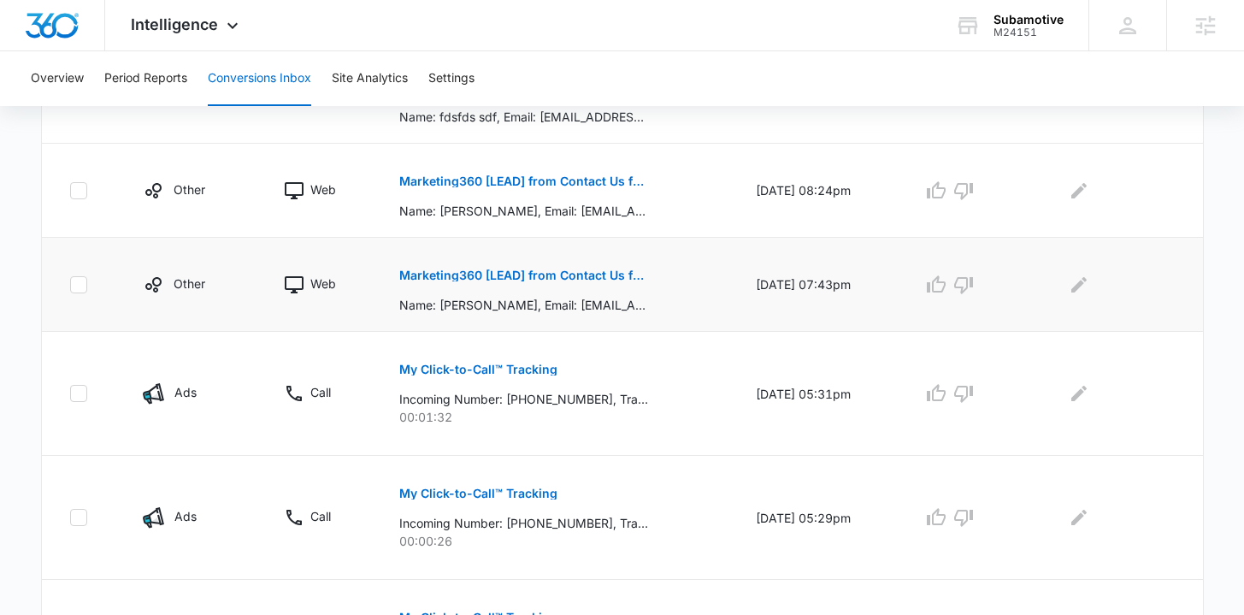
scroll to position [673, 0]
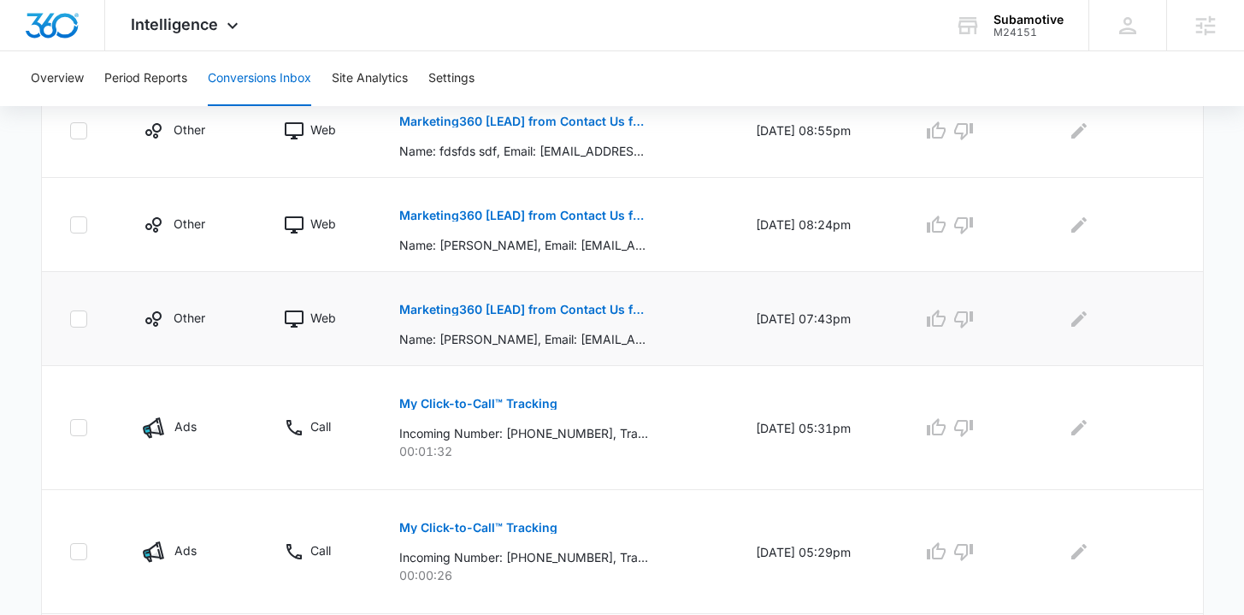
click at [588, 309] on p "Marketing360 [LEAD] from Contact Us for Subamotive" at bounding box center [523, 309] width 249 height 12
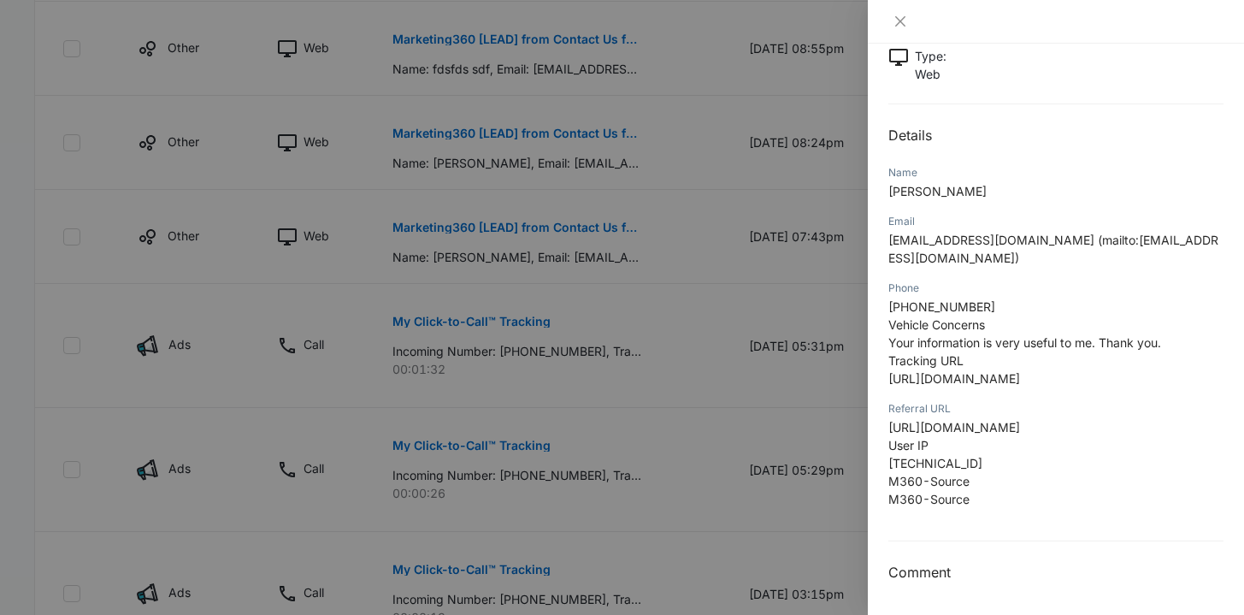
scroll to position [745, 0]
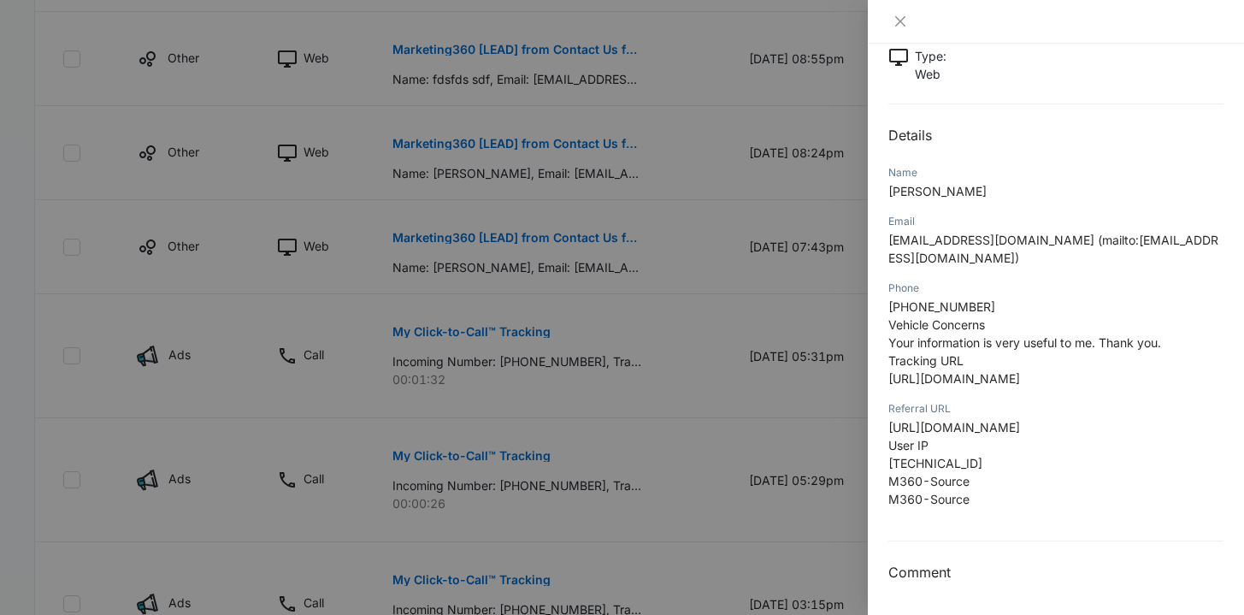
click at [660, 439] on div at bounding box center [622, 307] width 1244 height 615
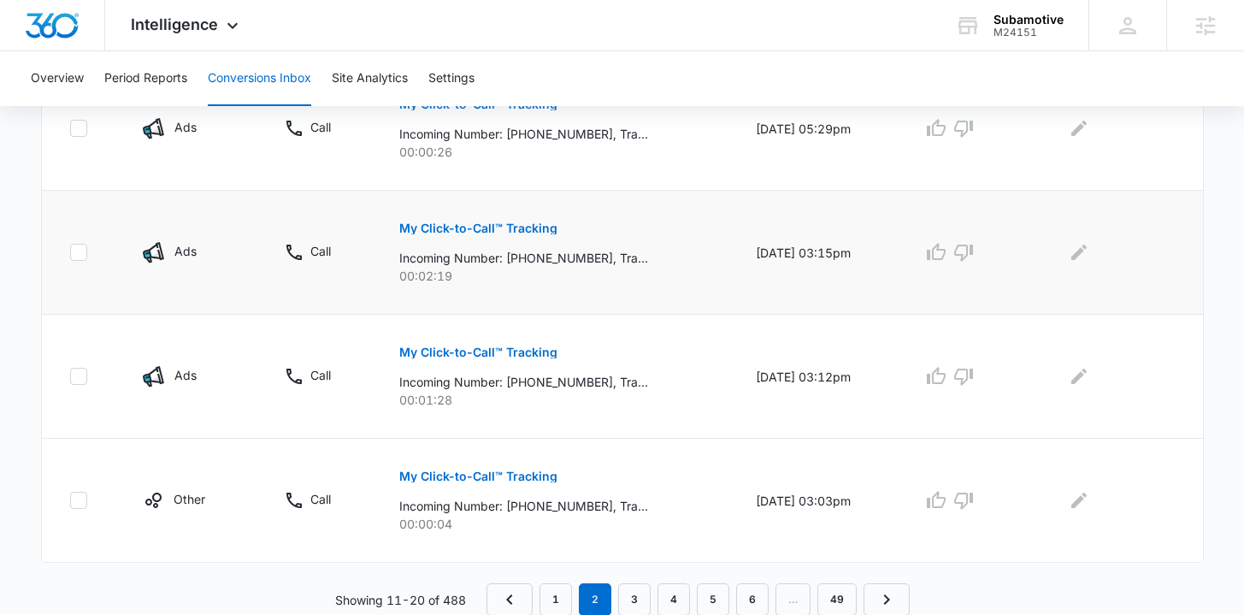
scroll to position [1097, 0]
click at [632, 597] on link "3" at bounding box center [634, 598] width 32 height 32
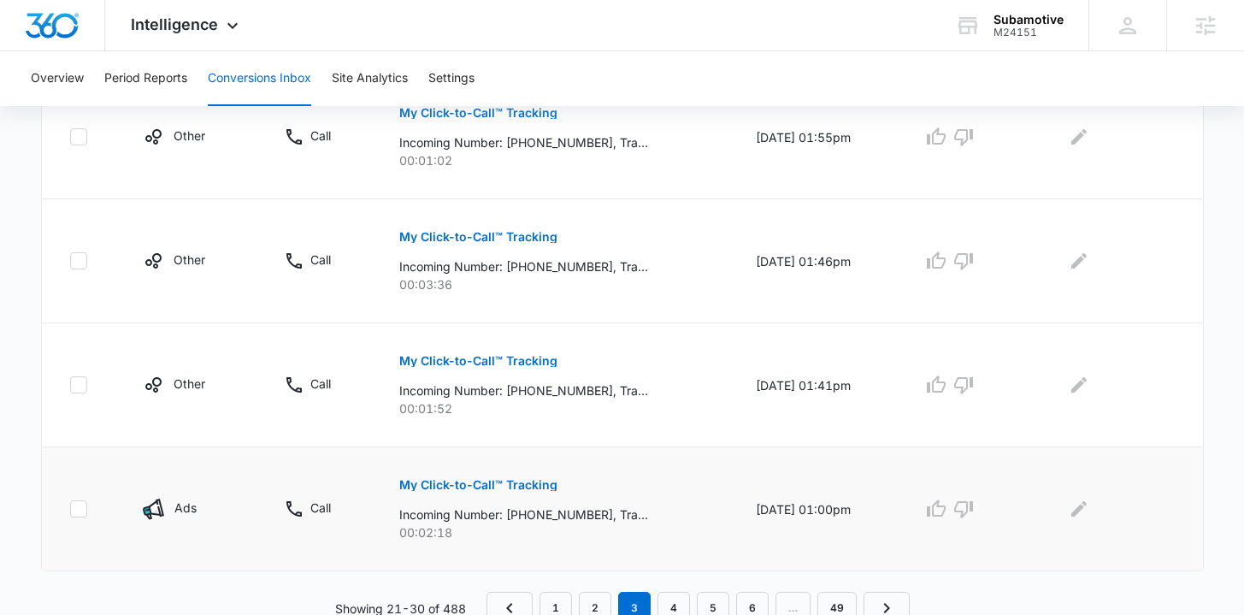
scroll to position [1187, 0]
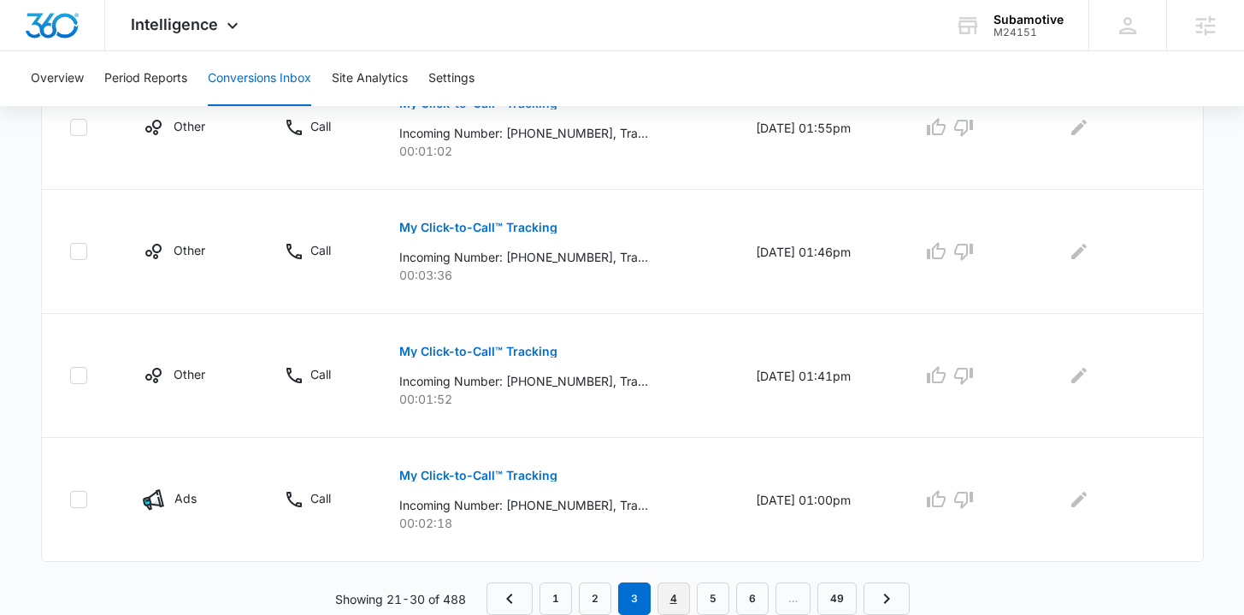
click at [678, 600] on link "4" at bounding box center [673, 598] width 32 height 32
click at [703, 598] on link "5" at bounding box center [713, 598] width 32 height 32
click at [663, 593] on link "4" at bounding box center [655, 598] width 32 height 32
click at [636, 592] on link "3" at bounding box center [634, 598] width 32 height 32
click at [604, 595] on link "2" at bounding box center [595, 598] width 32 height 32
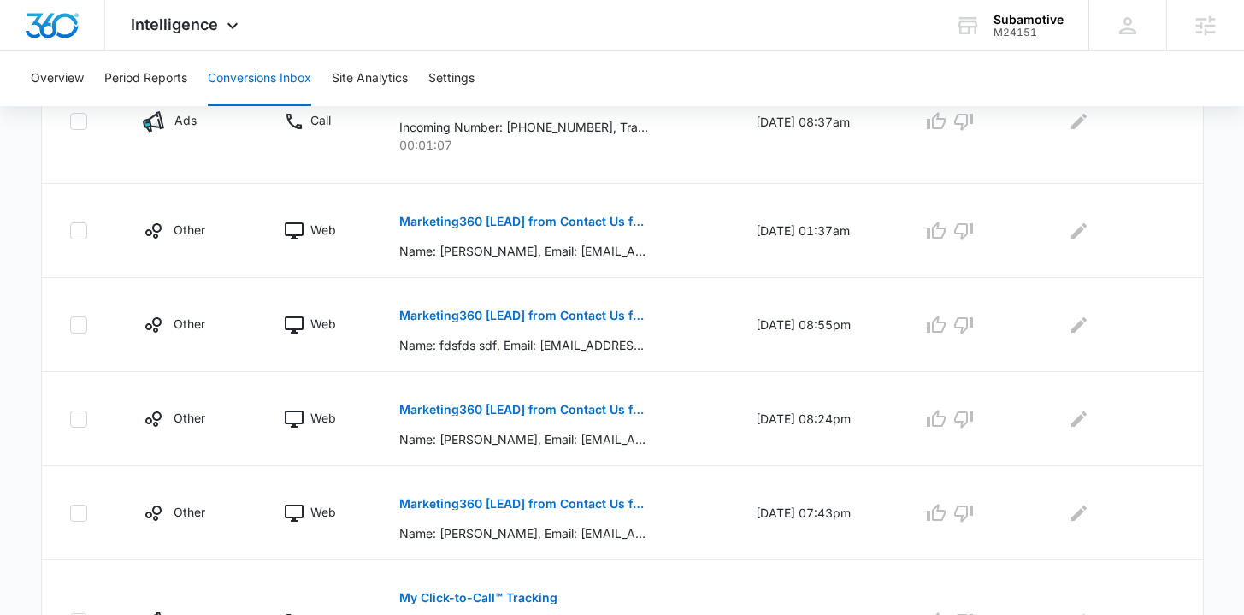
scroll to position [387, 0]
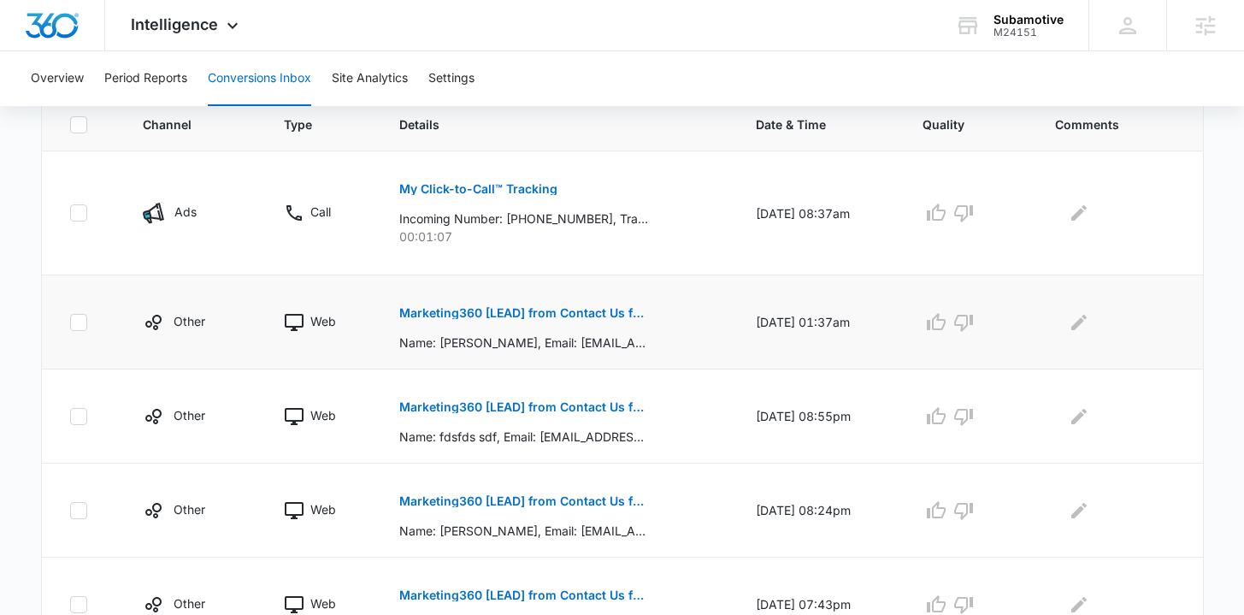
click at [590, 321] on button "Marketing360 [LEAD] from Contact Us for Subamotive" at bounding box center [523, 312] width 249 height 41
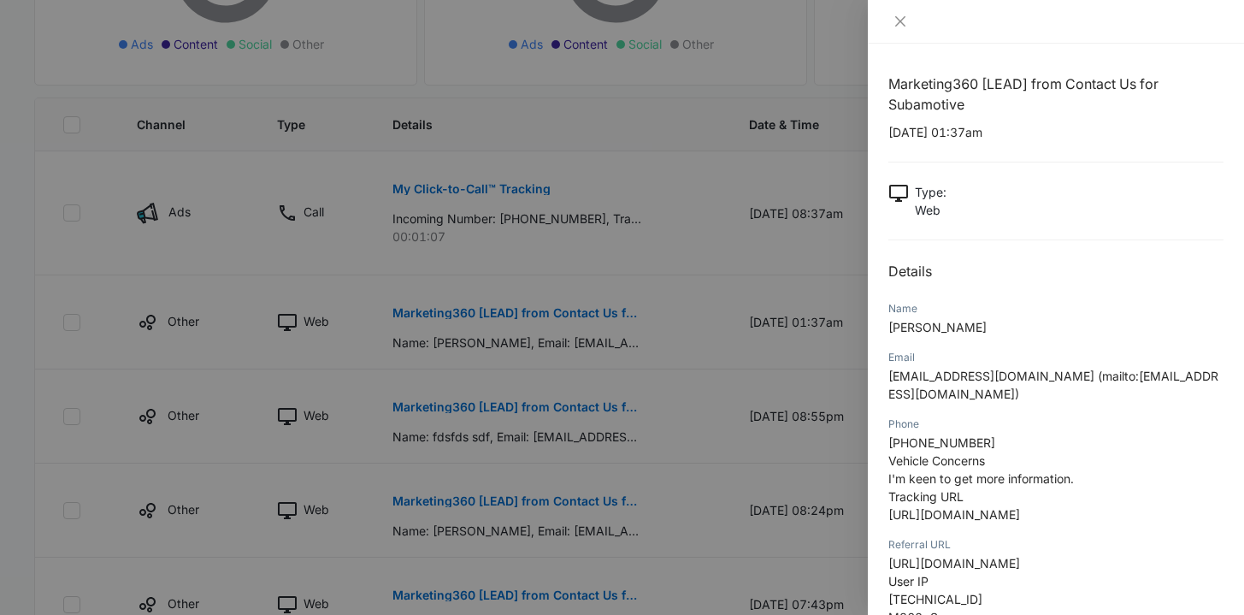
click at [702, 355] on div at bounding box center [622, 307] width 1244 height 615
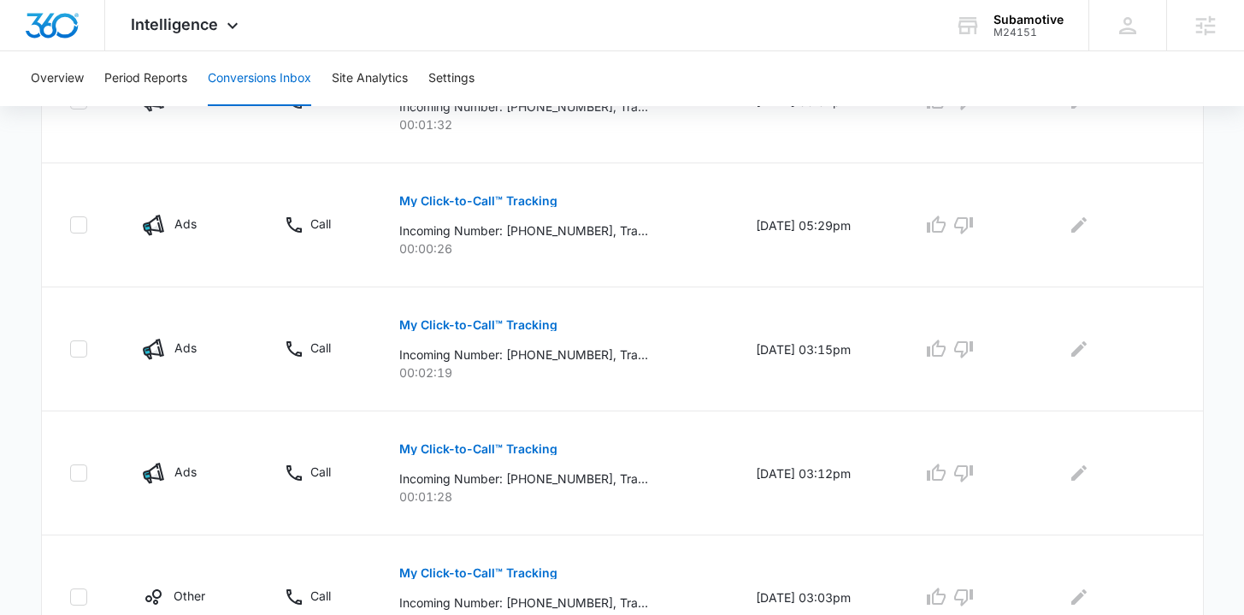
scroll to position [1097, 0]
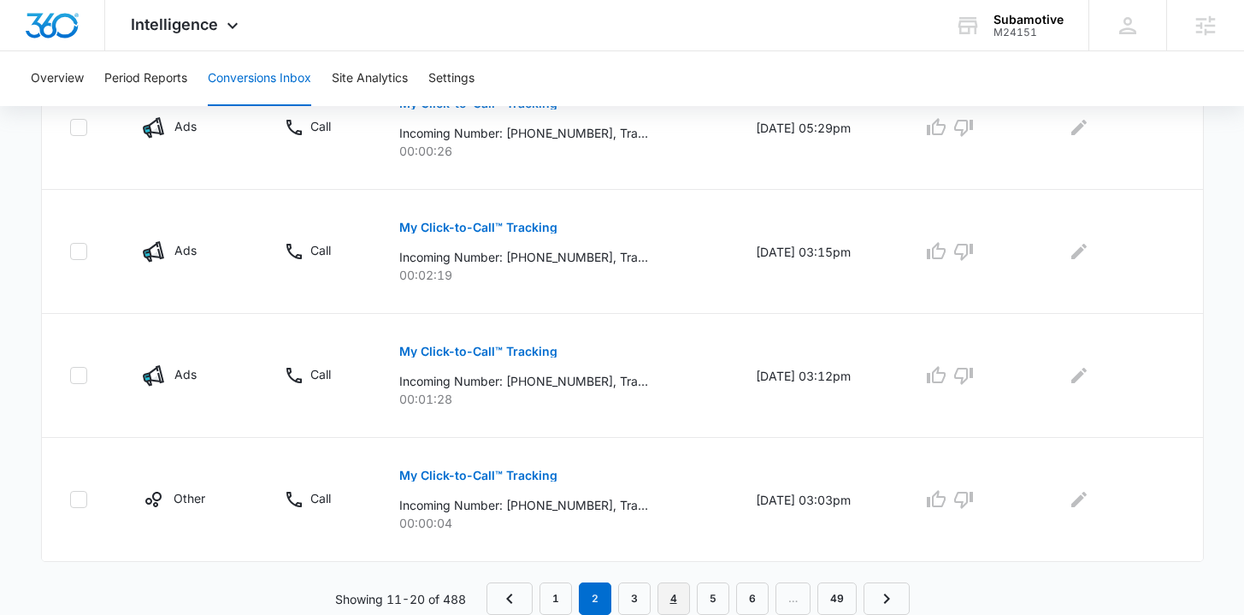
click at [685, 598] on link "4" at bounding box center [673, 598] width 32 height 32
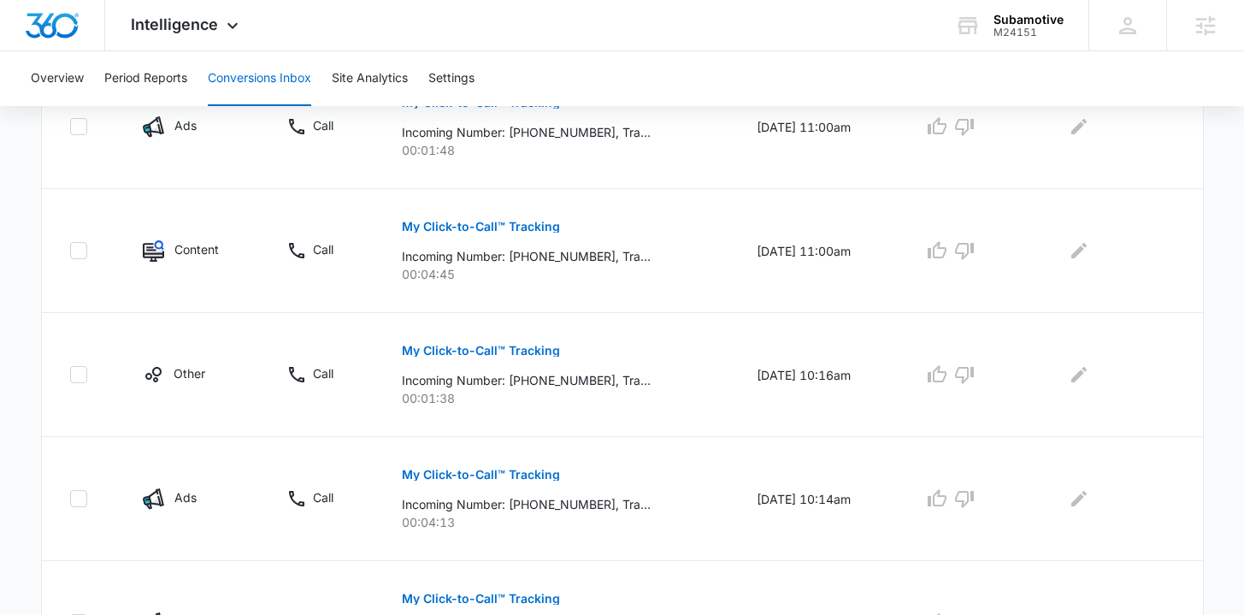
scroll to position [1187, 0]
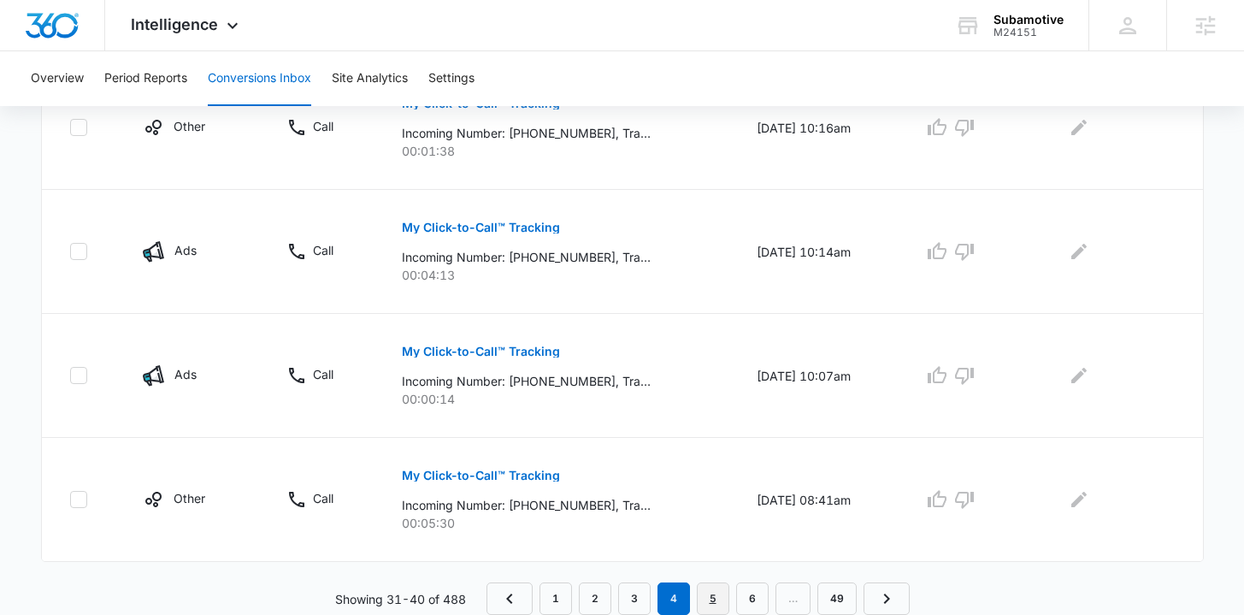
click at [710, 589] on link "5" at bounding box center [713, 598] width 32 height 32
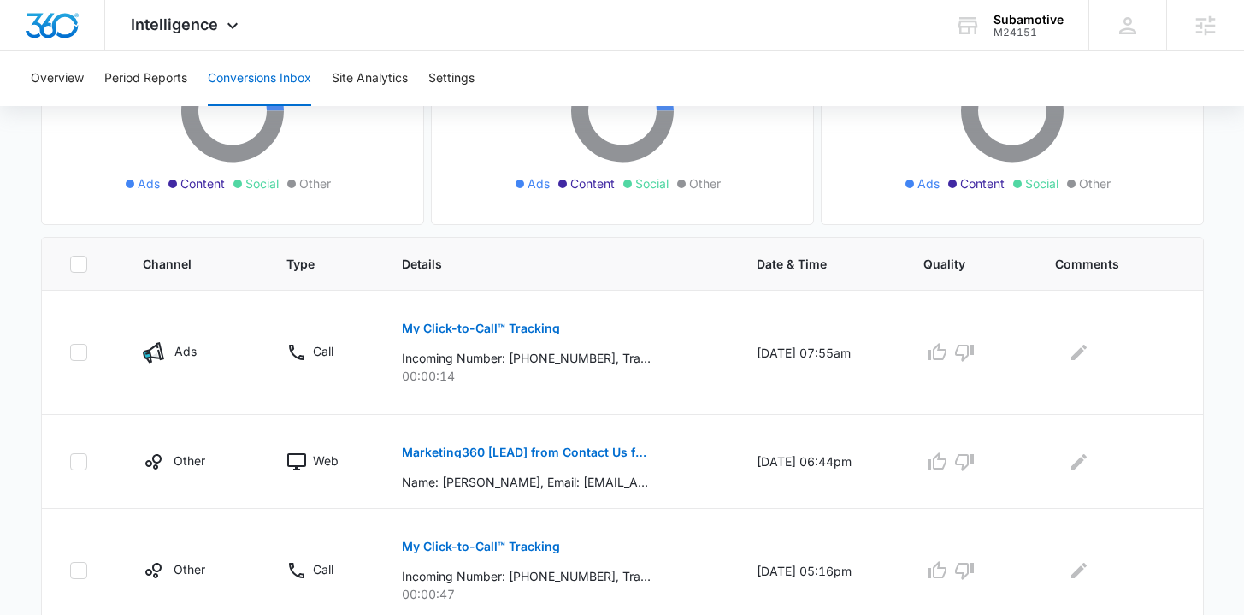
scroll to position [356, 0]
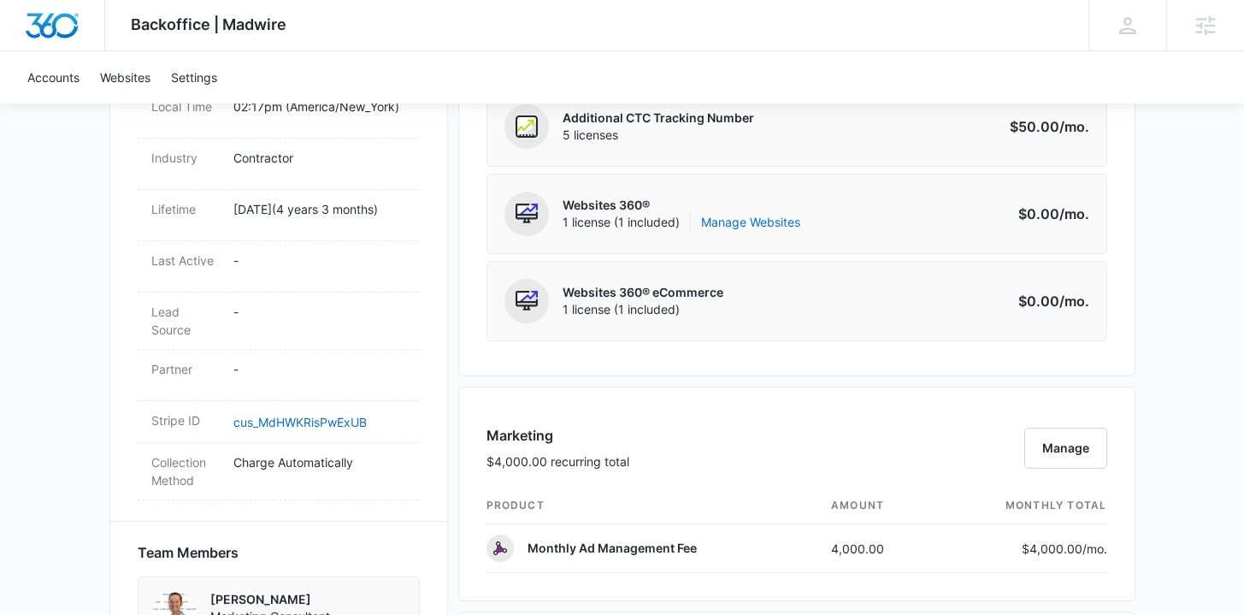
scroll to position [559, 0]
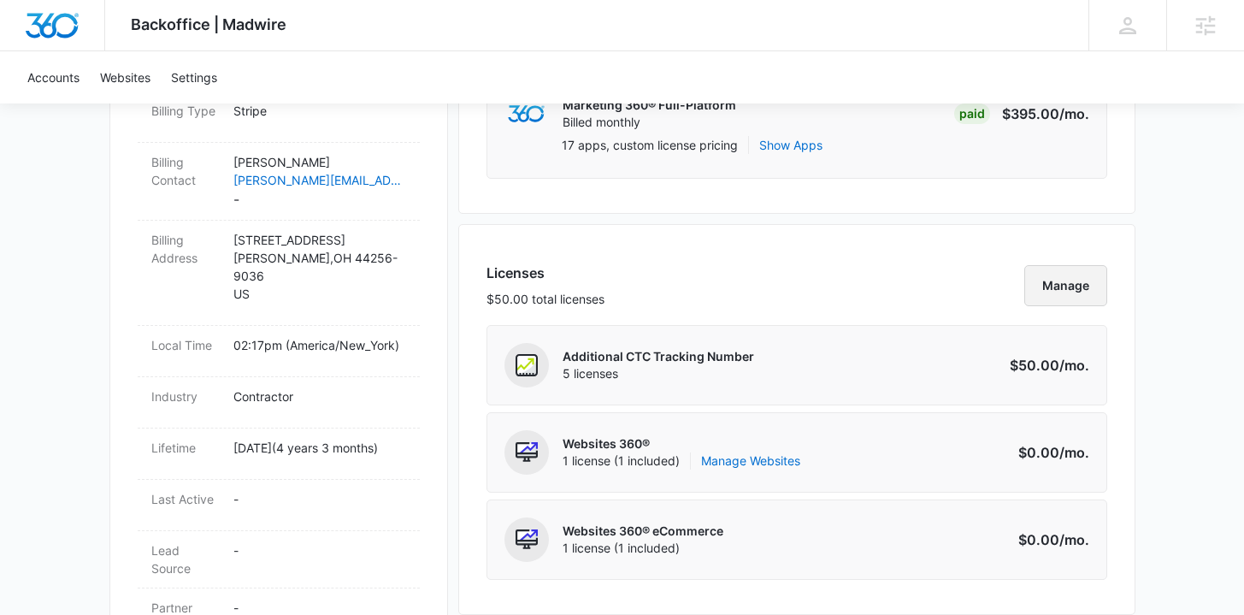
click at [1041, 286] on button "Manage" at bounding box center [1065, 285] width 83 height 41
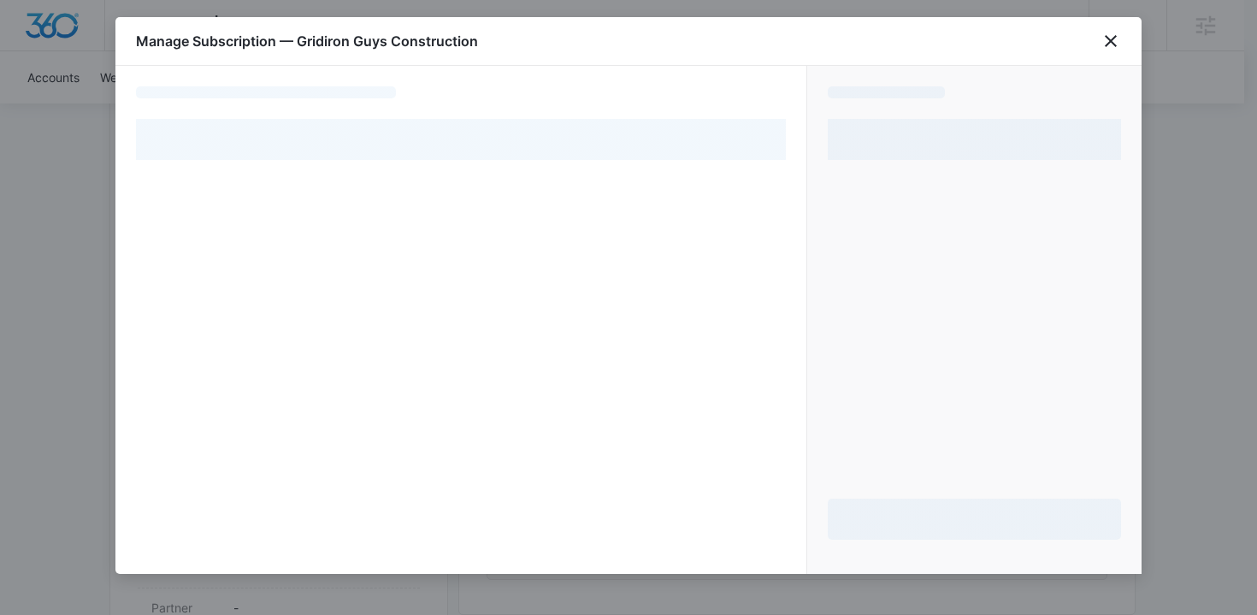
select select "pm_1MtF19A4n8RTgNjUpocasCGn"
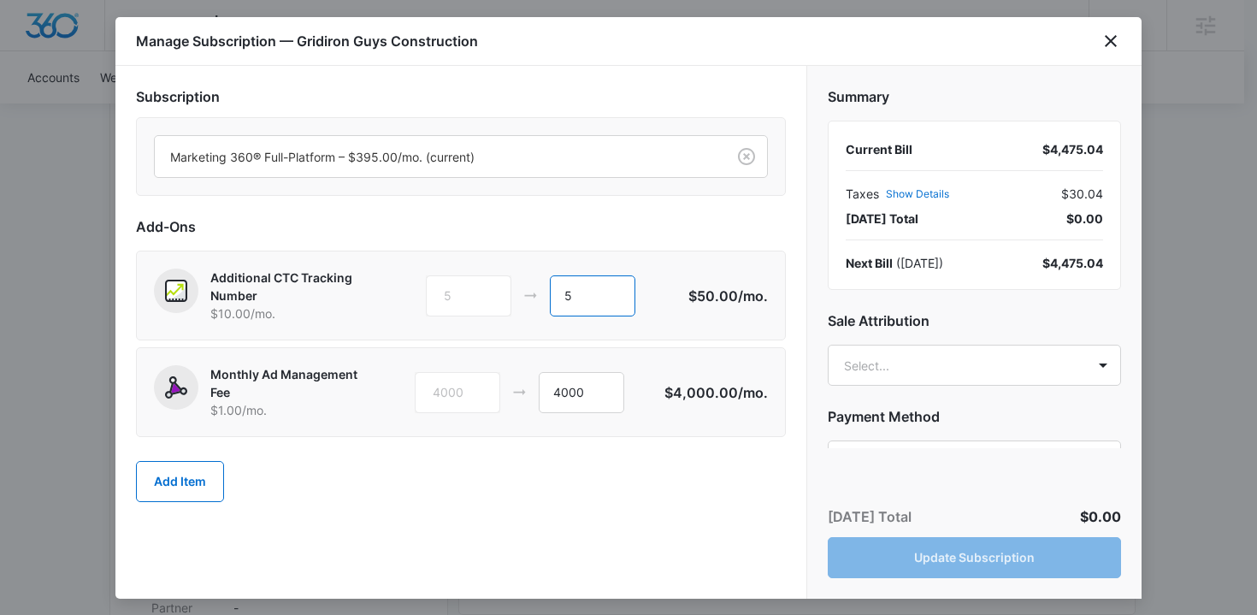
drag, startPoint x: 581, startPoint y: 292, endPoint x: 529, endPoint y: 289, distance: 52.2
click at [529, 289] on div "5 5" at bounding box center [557, 295] width 262 height 41
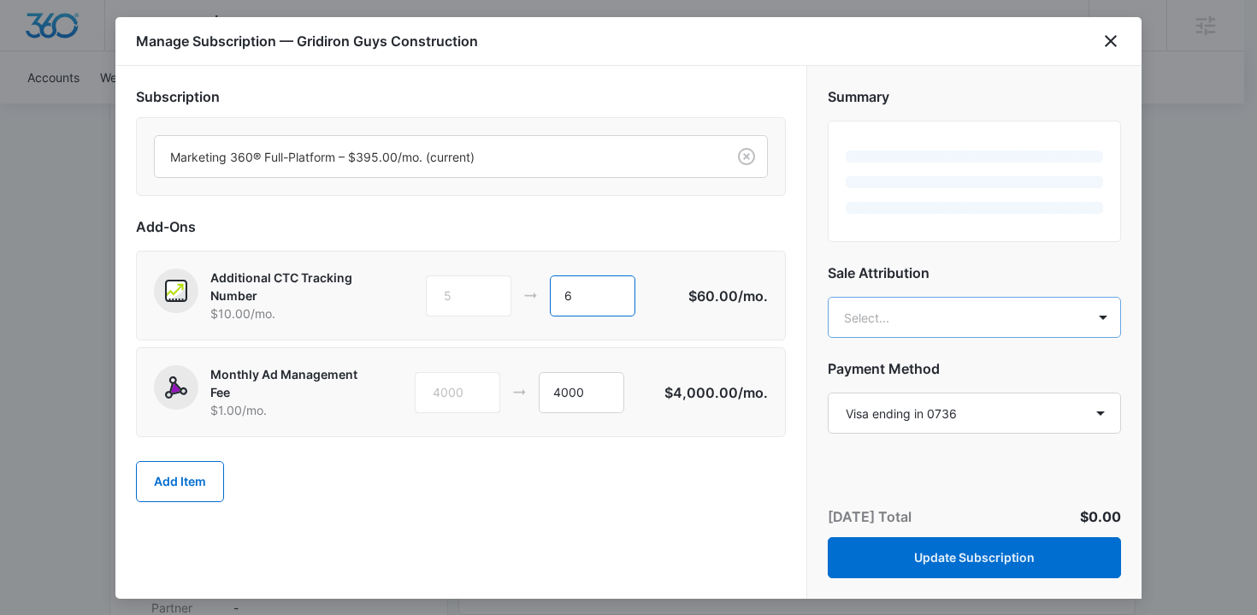
type input "6"
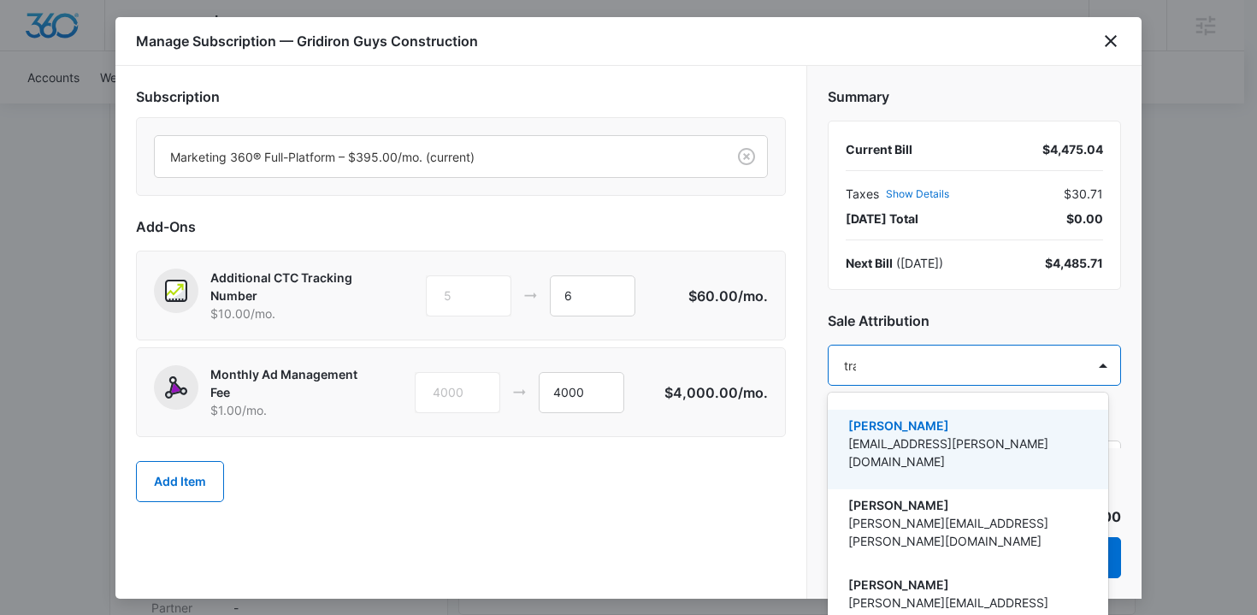
type input "trav"
click at [923, 432] on p "[PERSON_NAME]" at bounding box center [966, 425] width 236 height 18
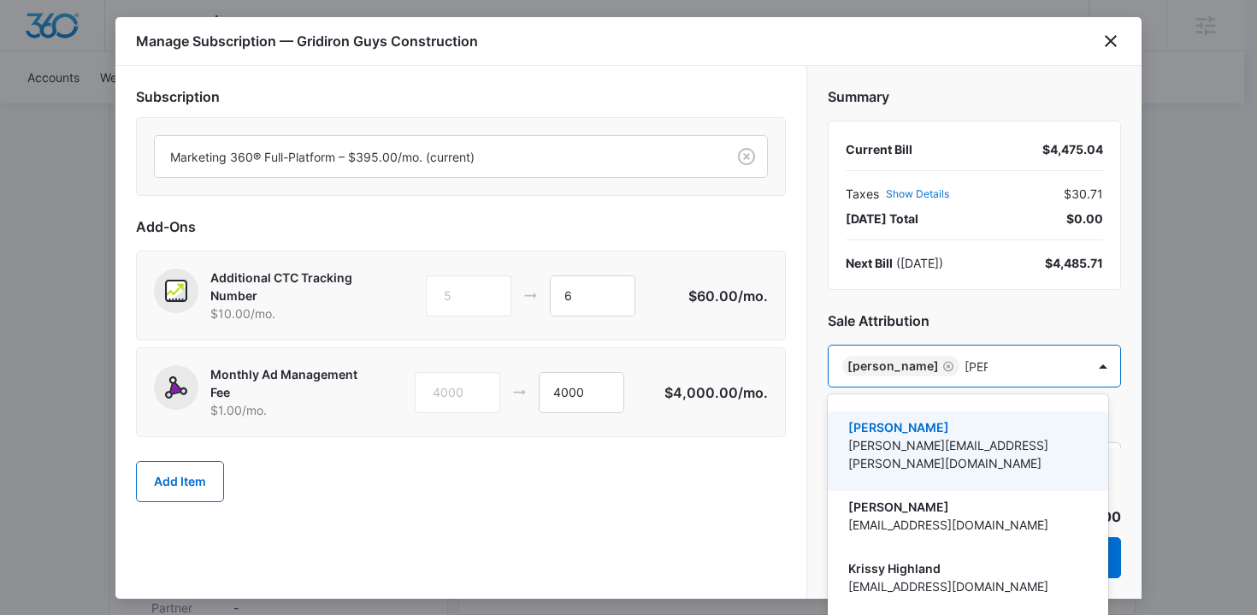
type input "kriss"
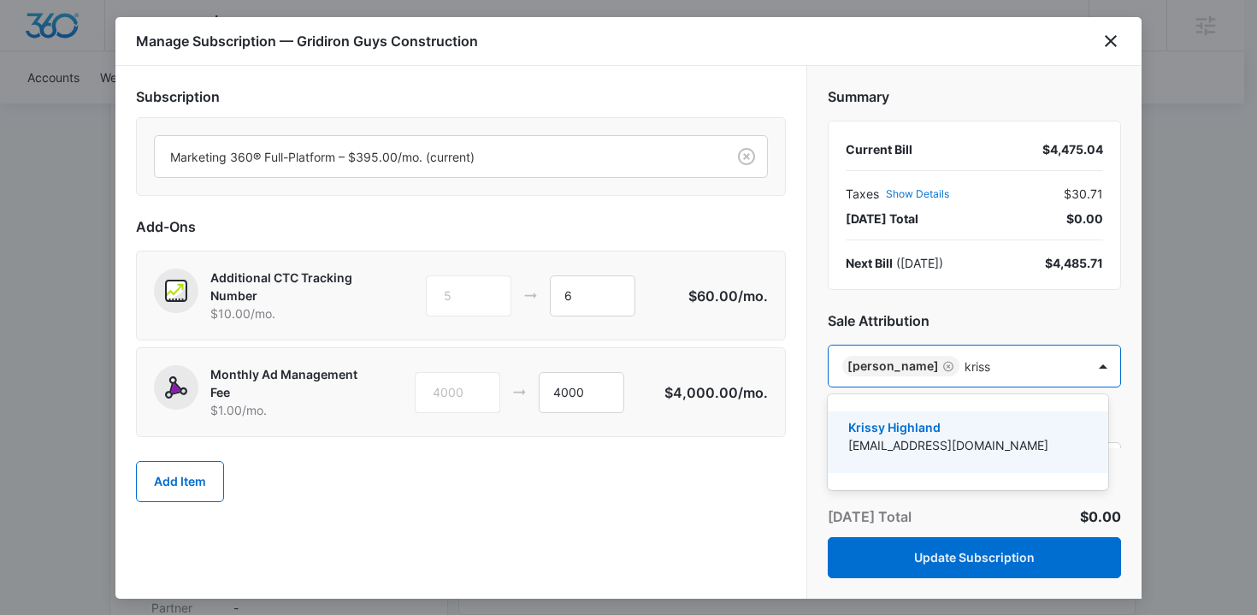
click at [1005, 444] on p "[EMAIL_ADDRESS][DOMAIN_NAME]" at bounding box center [966, 445] width 236 height 18
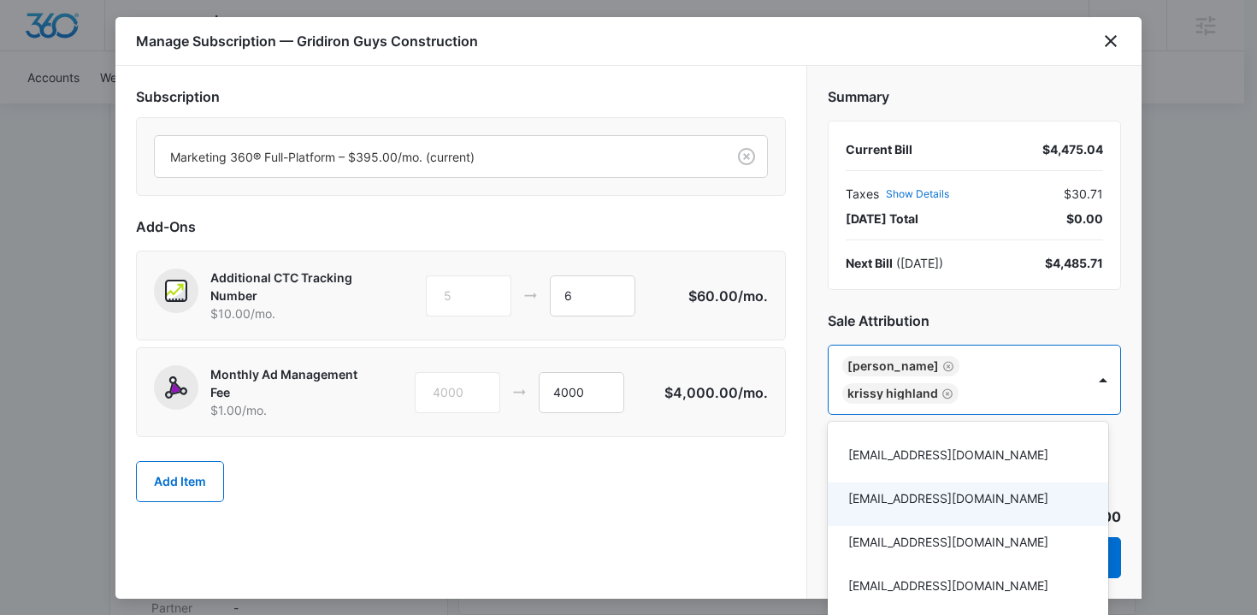
click at [671, 506] on div at bounding box center [628, 307] width 1257 height 615
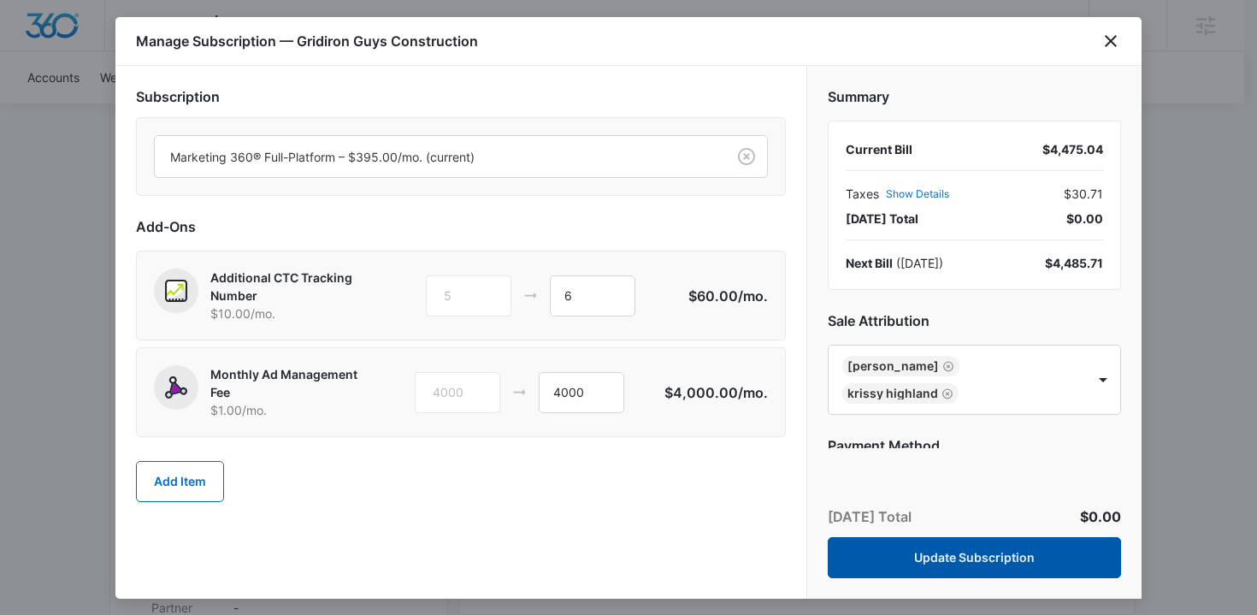
click at [940, 555] on button "Update Subscription" at bounding box center [974, 557] width 293 height 41
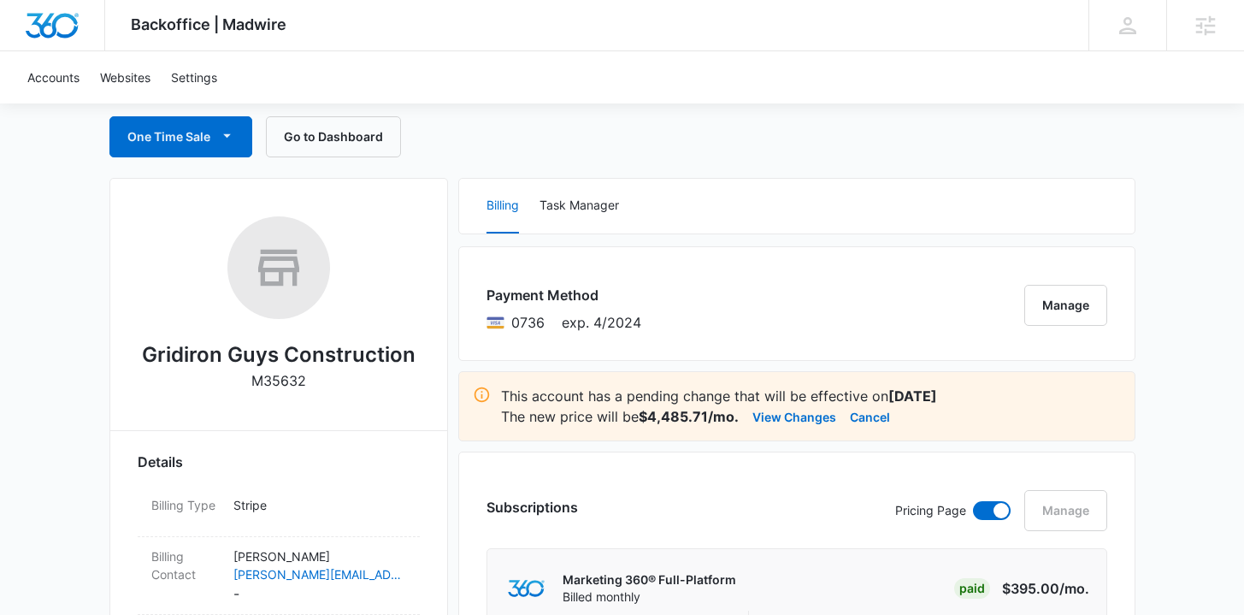
scroll to position [205, 0]
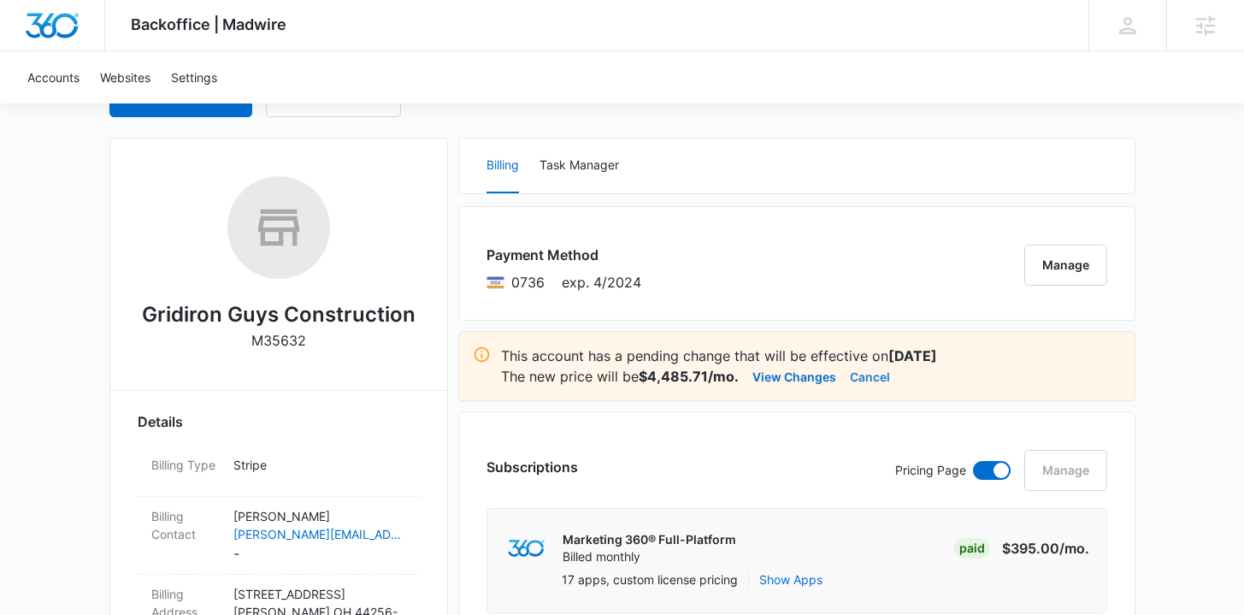
click at [864, 374] on button "Cancel" at bounding box center [870, 376] width 40 height 21
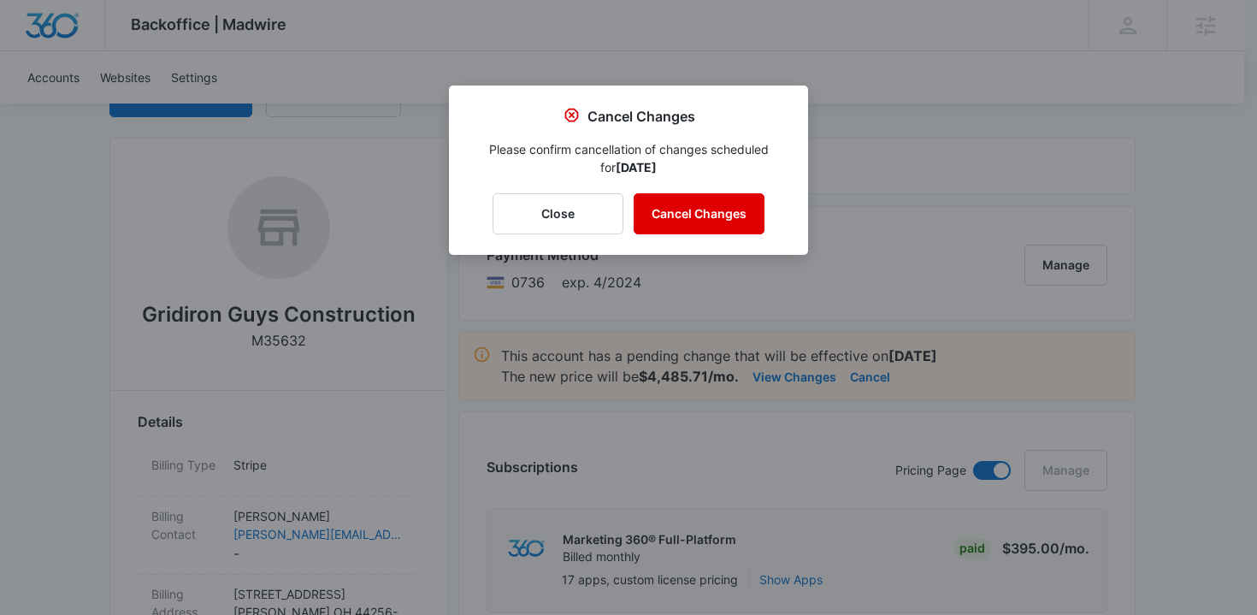
click at [714, 204] on button "Cancel Changes" at bounding box center [698, 213] width 131 height 41
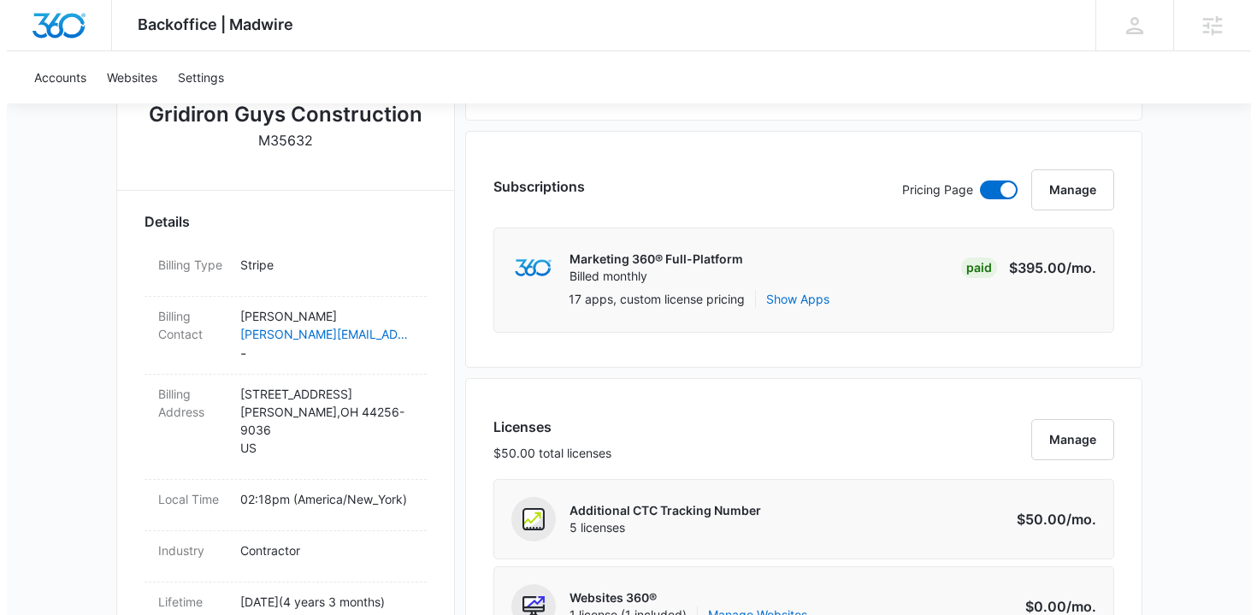
scroll to position [502, 0]
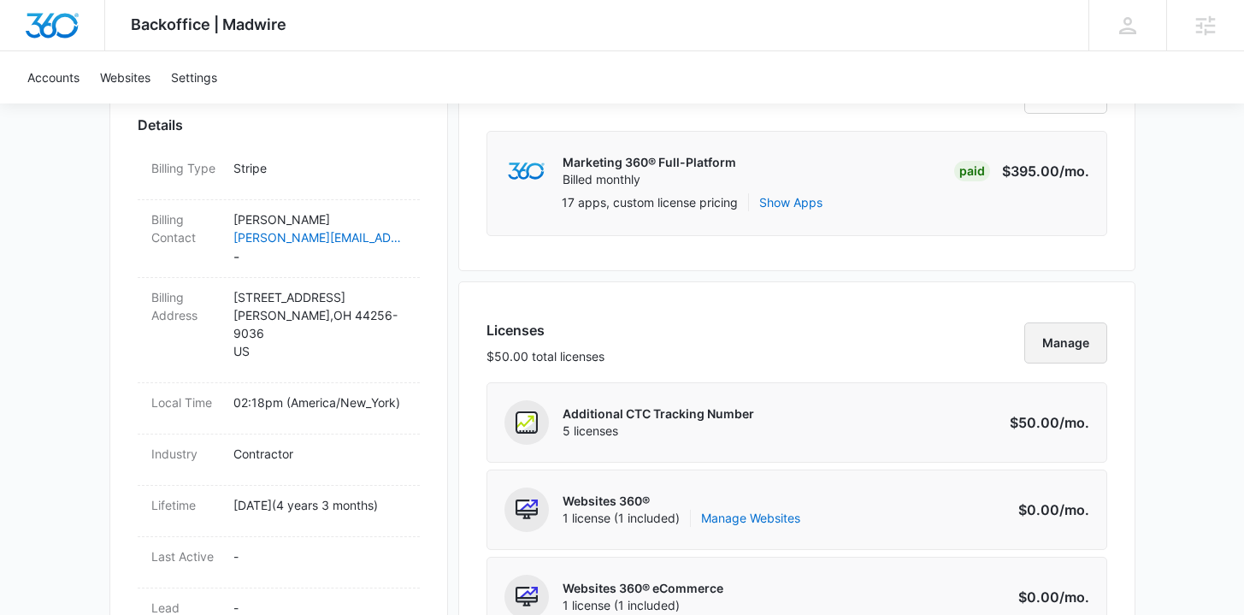
click at [1063, 357] on button "Manage" at bounding box center [1065, 342] width 83 height 41
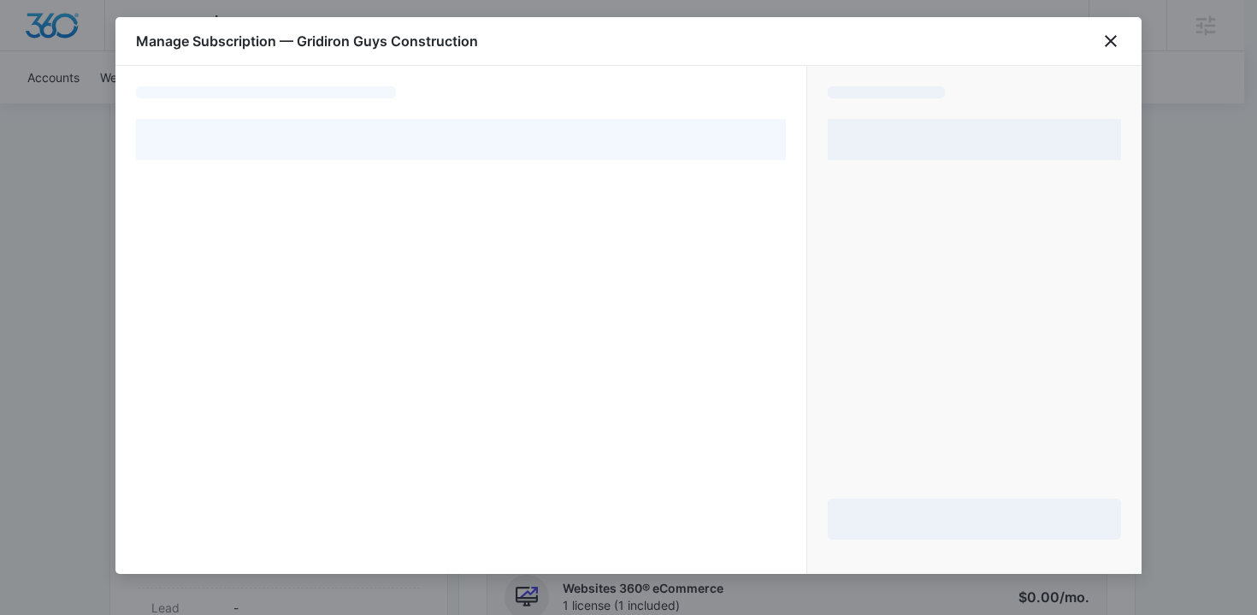
select select "pm_1MtF19A4n8RTgNjUpocasCGn"
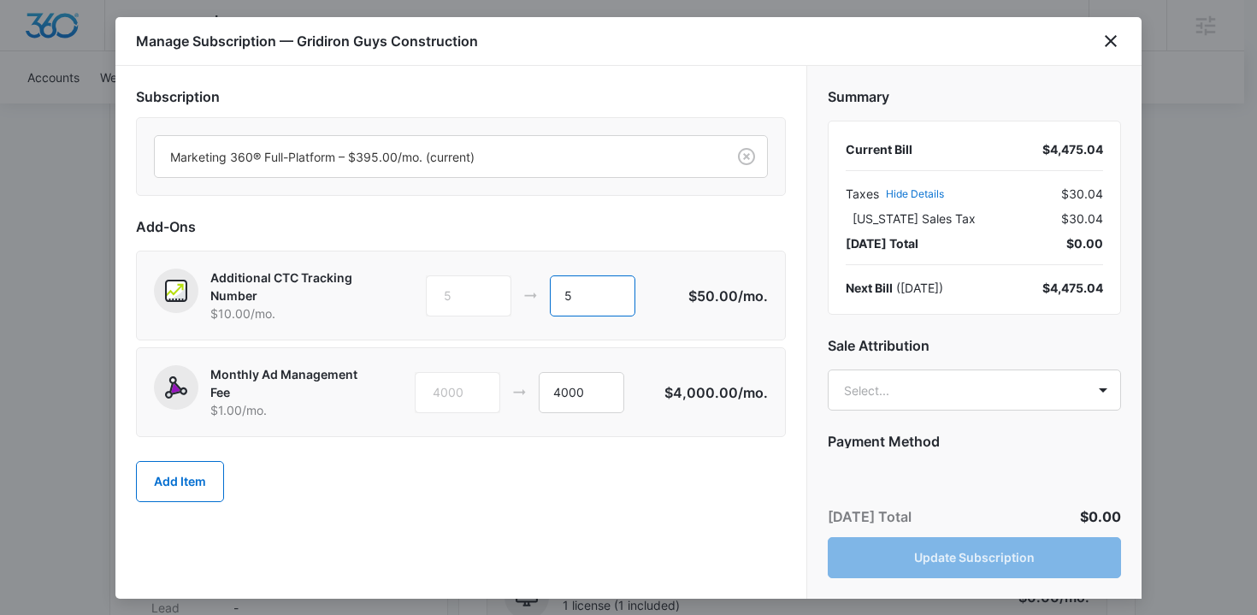
drag, startPoint x: 569, startPoint y: 294, endPoint x: 581, endPoint y: 295, distance: 12.9
click at [569, 294] on input "5" at bounding box center [592, 295] width 85 height 41
drag, startPoint x: 582, startPoint y: 295, endPoint x: 515, endPoint y: 288, distance: 67.9
click at [515, 288] on div "5 5" at bounding box center [557, 295] width 262 height 41
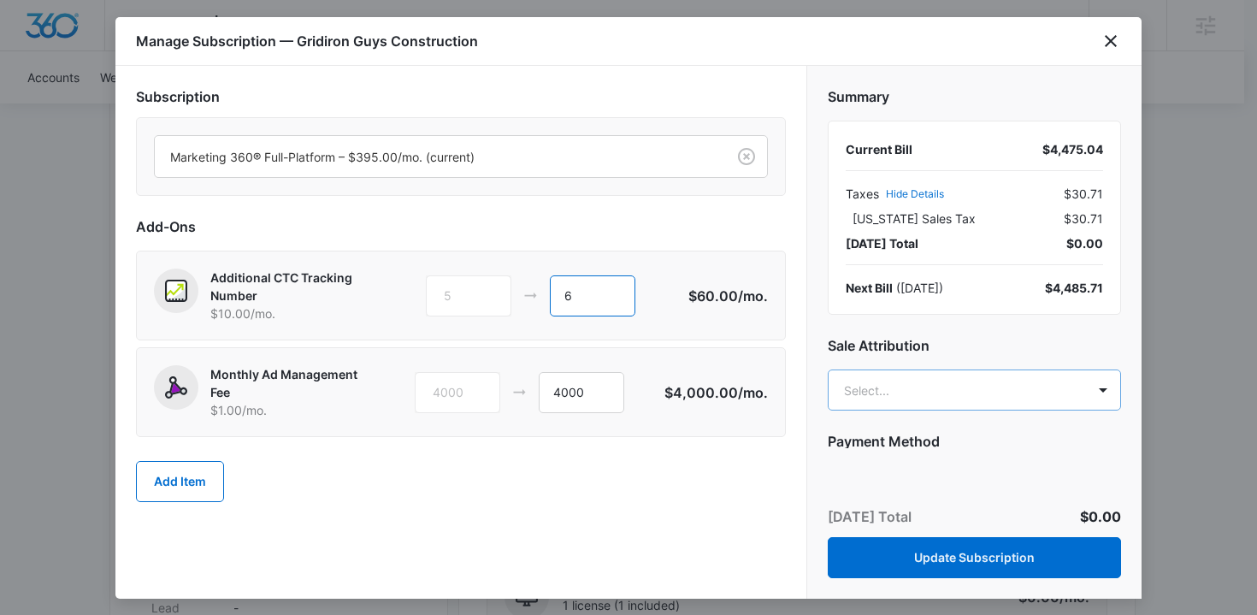
type input "6"
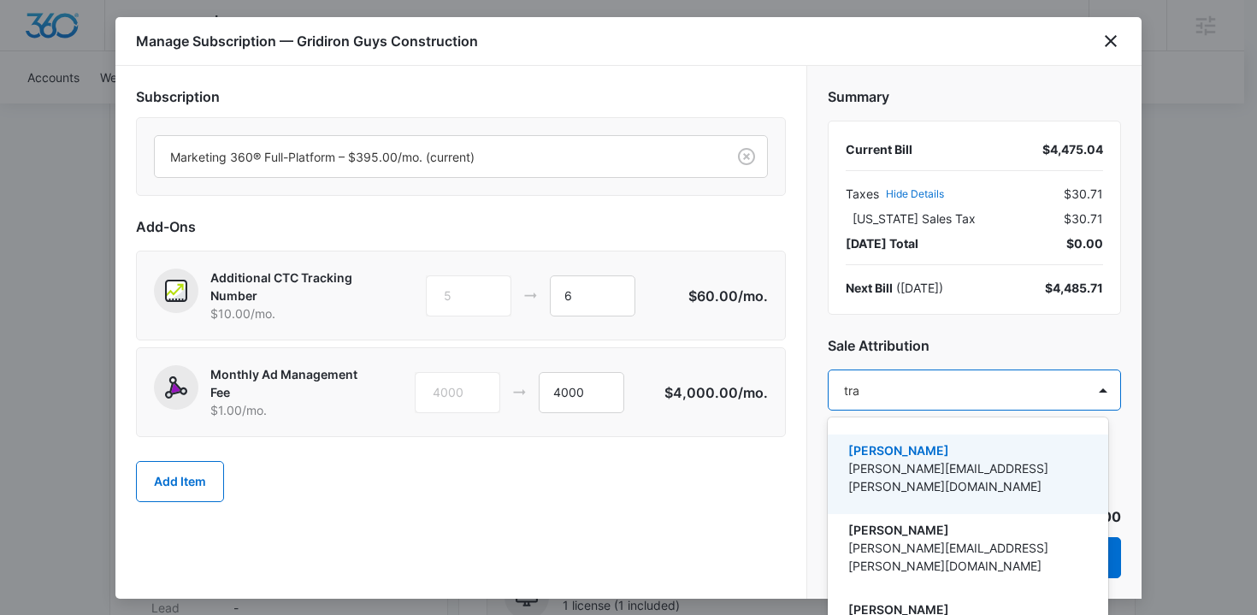
type input "trav"
click at [920, 450] on p "[PERSON_NAME]" at bounding box center [966, 450] width 236 height 18
type input "kriss"
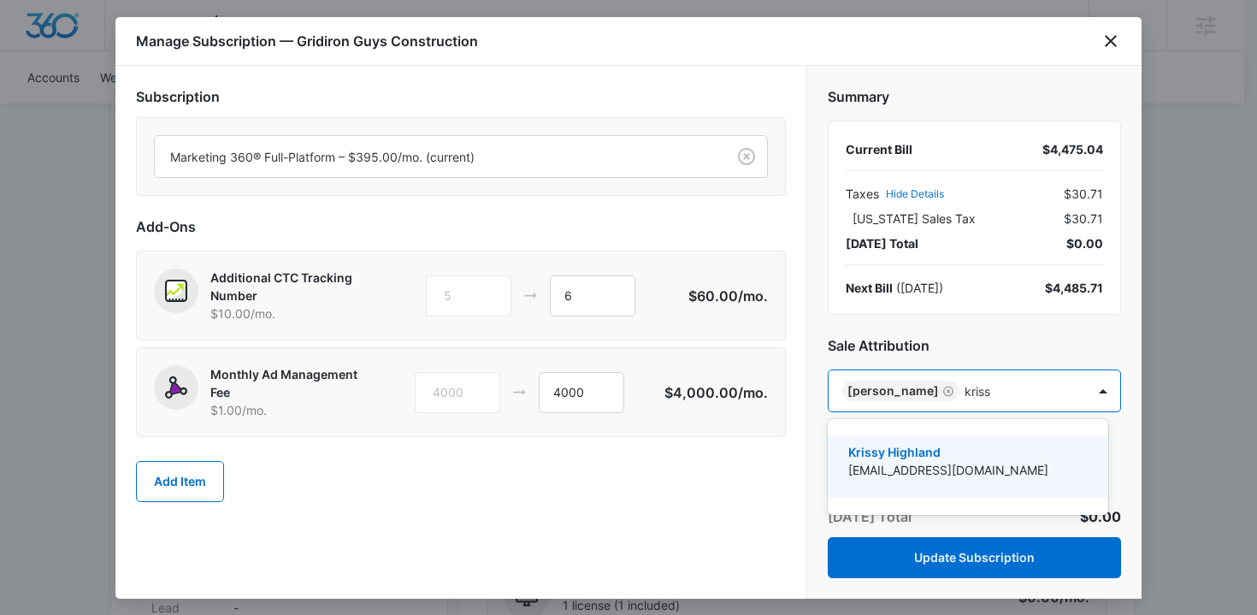
click at [958, 467] on p "[EMAIL_ADDRESS][DOMAIN_NAME]" at bounding box center [966, 470] width 236 height 18
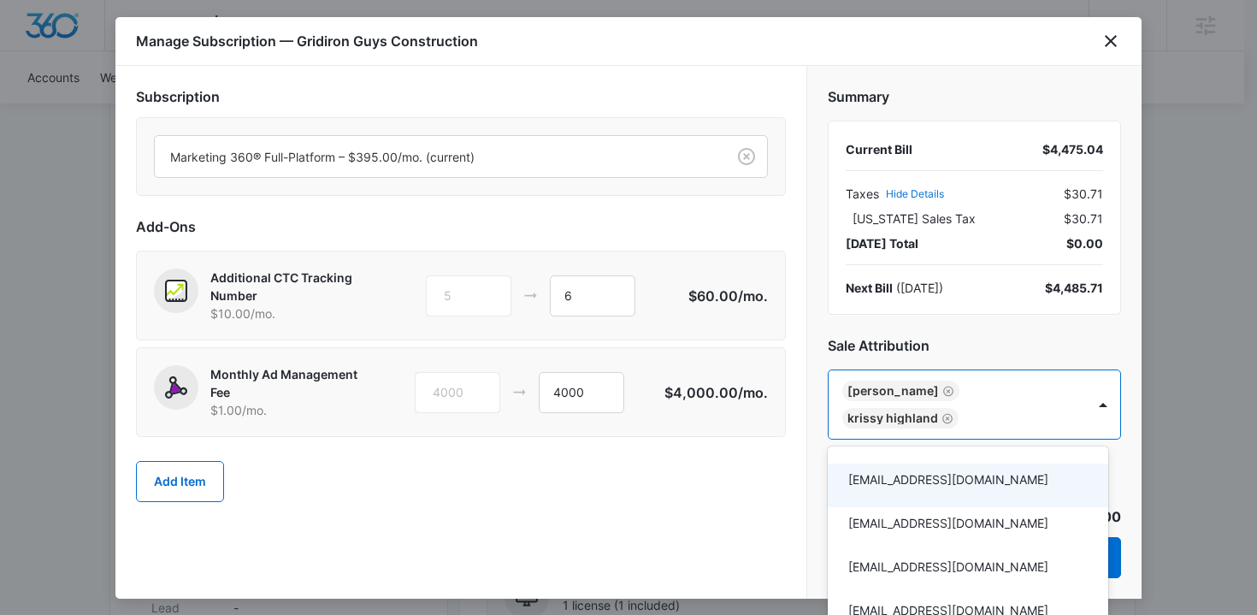
click at [764, 468] on div at bounding box center [628, 307] width 1257 height 615
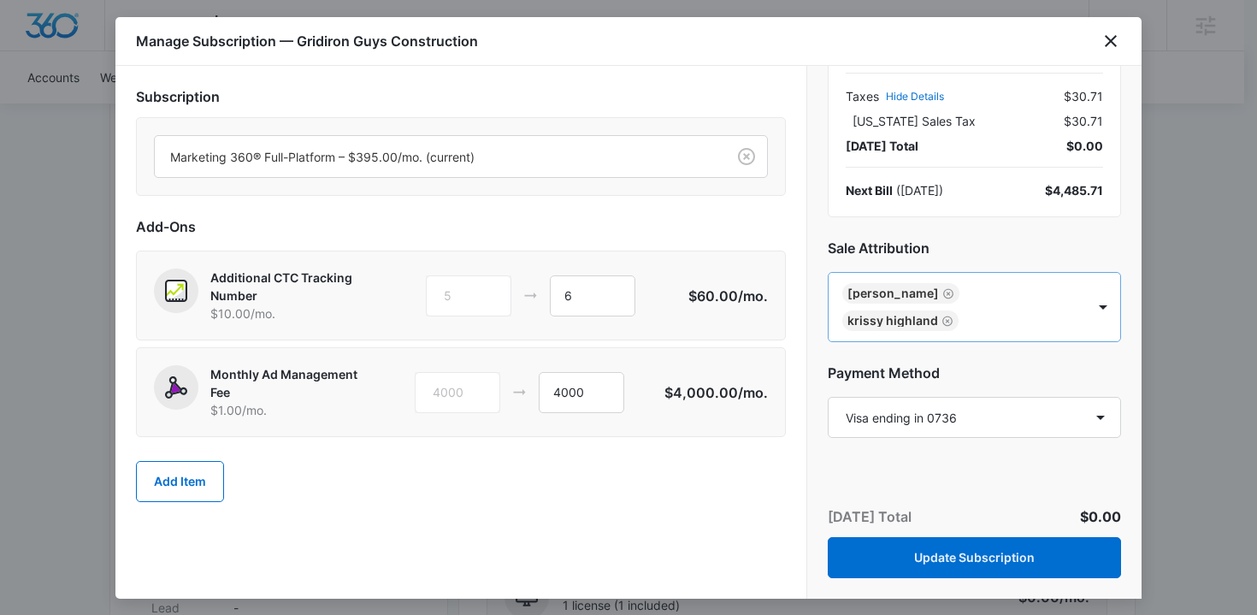
scroll to position [150, 0]
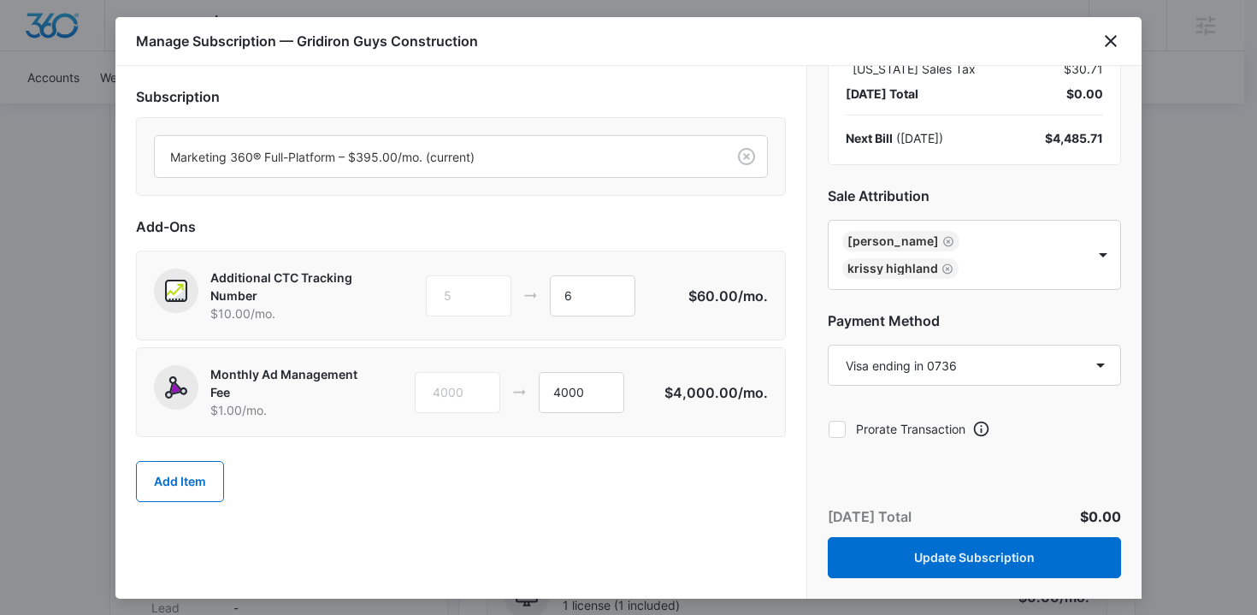
drag, startPoint x: 839, startPoint y: 428, endPoint x: 853, endPoint y: 438, distance: 17.3
click at [839, 429] on icon at bounding box center [836, 428] width 15 height 15
click at [828, 429] on input "Prorate Transaction" at bounding box center [828, 428] width 1 height 1
checkbox input "true"
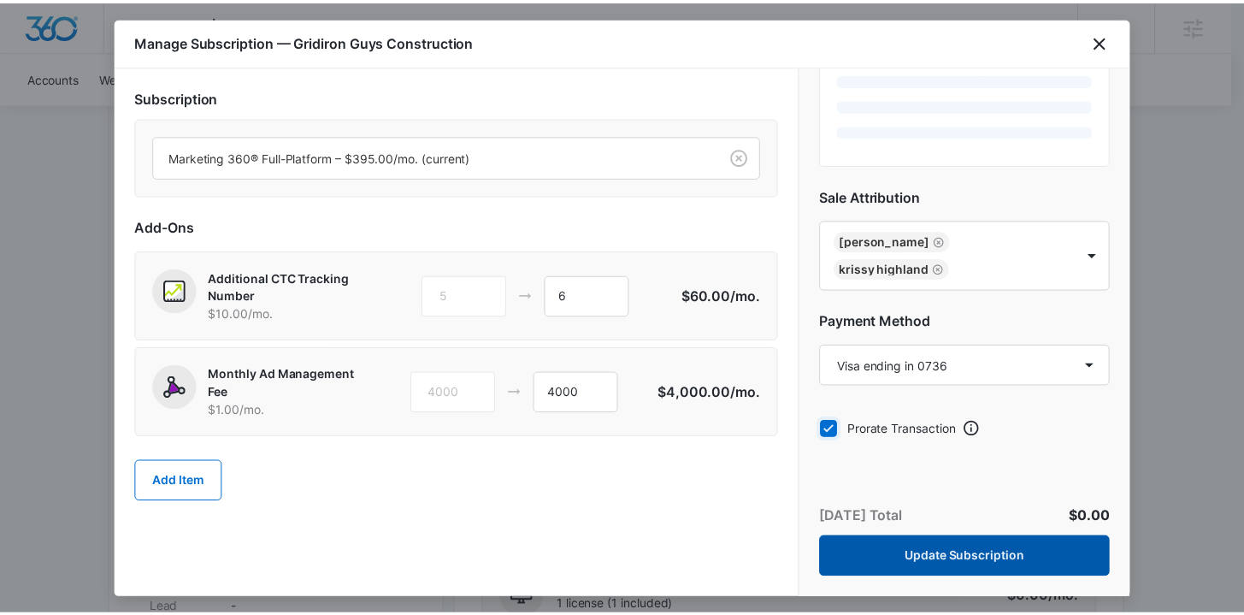
scroll to position [130, 0]
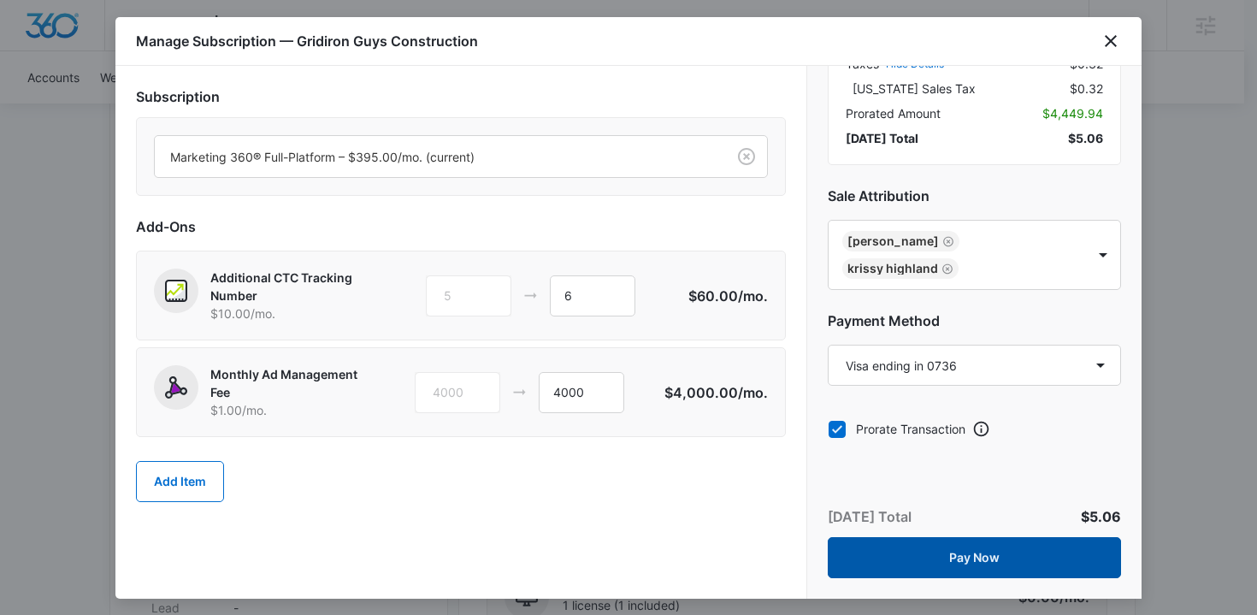
click at [975, 553] on button "Pay Now" at bounding box center [974, 557] width 293 height 41
